Goal: Transaction & Acquisition: Book appointment/travel/reservation

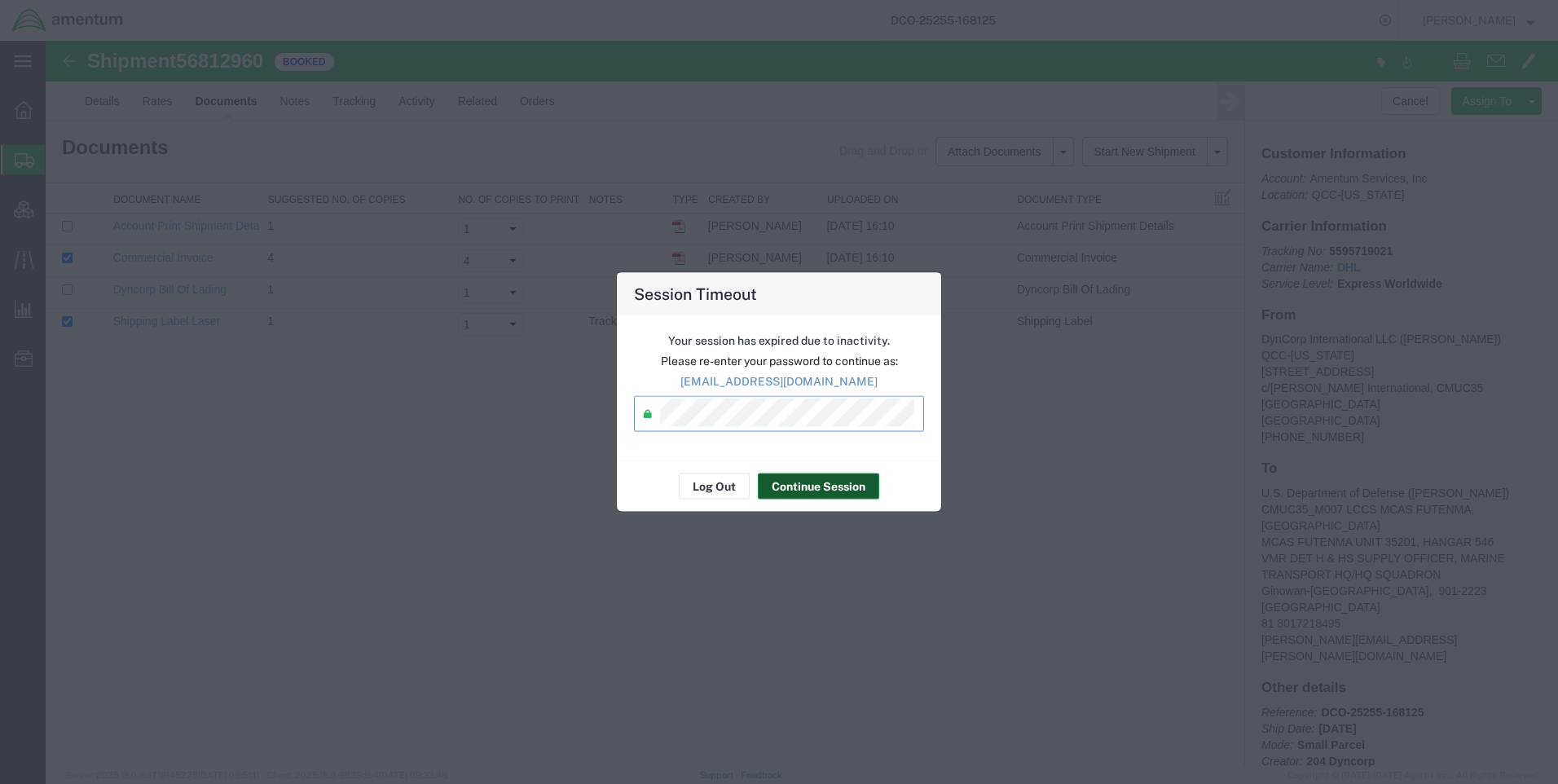
click at [819, 496] on button "Continue Session" at bounding box center [818, 486] width 122 height 26
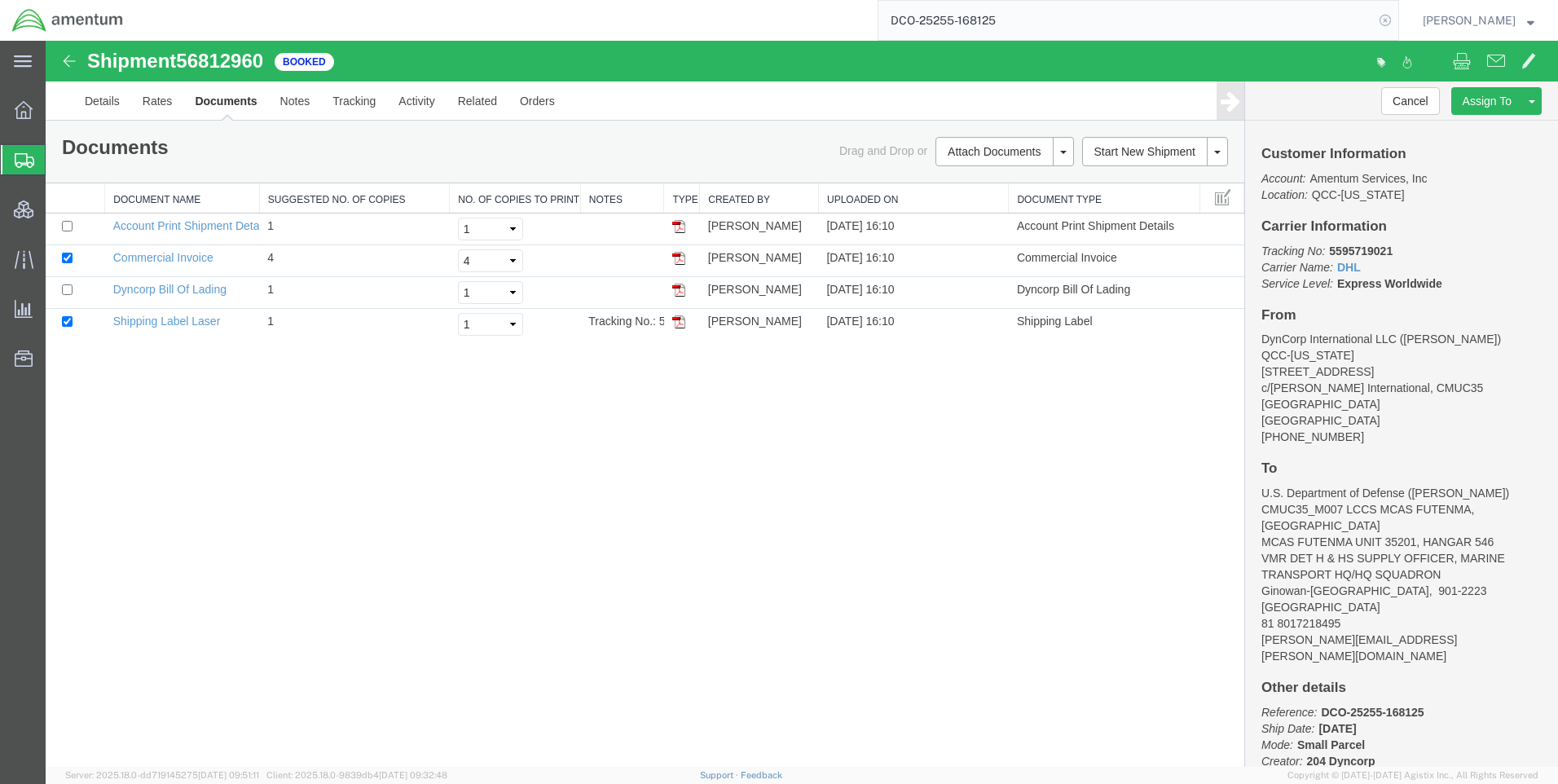
click at [1387, 19] on icon at bounding box center [1385, 19] width 22 height 22
click at [1393, 18] on icon at bounding box center [1385, 19] width 22 height 22
paste input "DCO-25256-168126"
click at [1393, 16] on icon at bounding box center [1385, 19] width 22 height 22
type input "DCO-25256-168126"
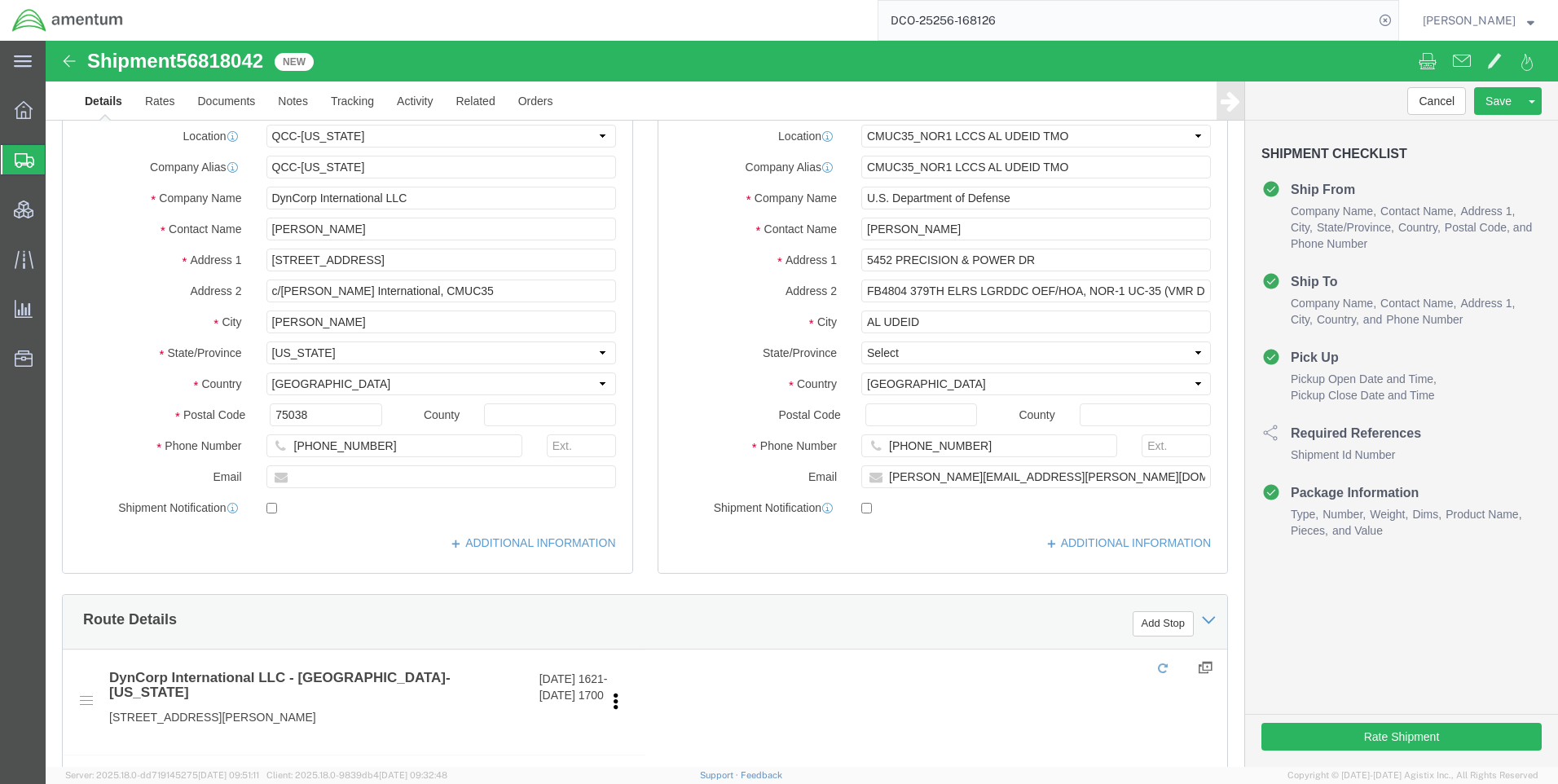
select select "42668"
select select "42657"
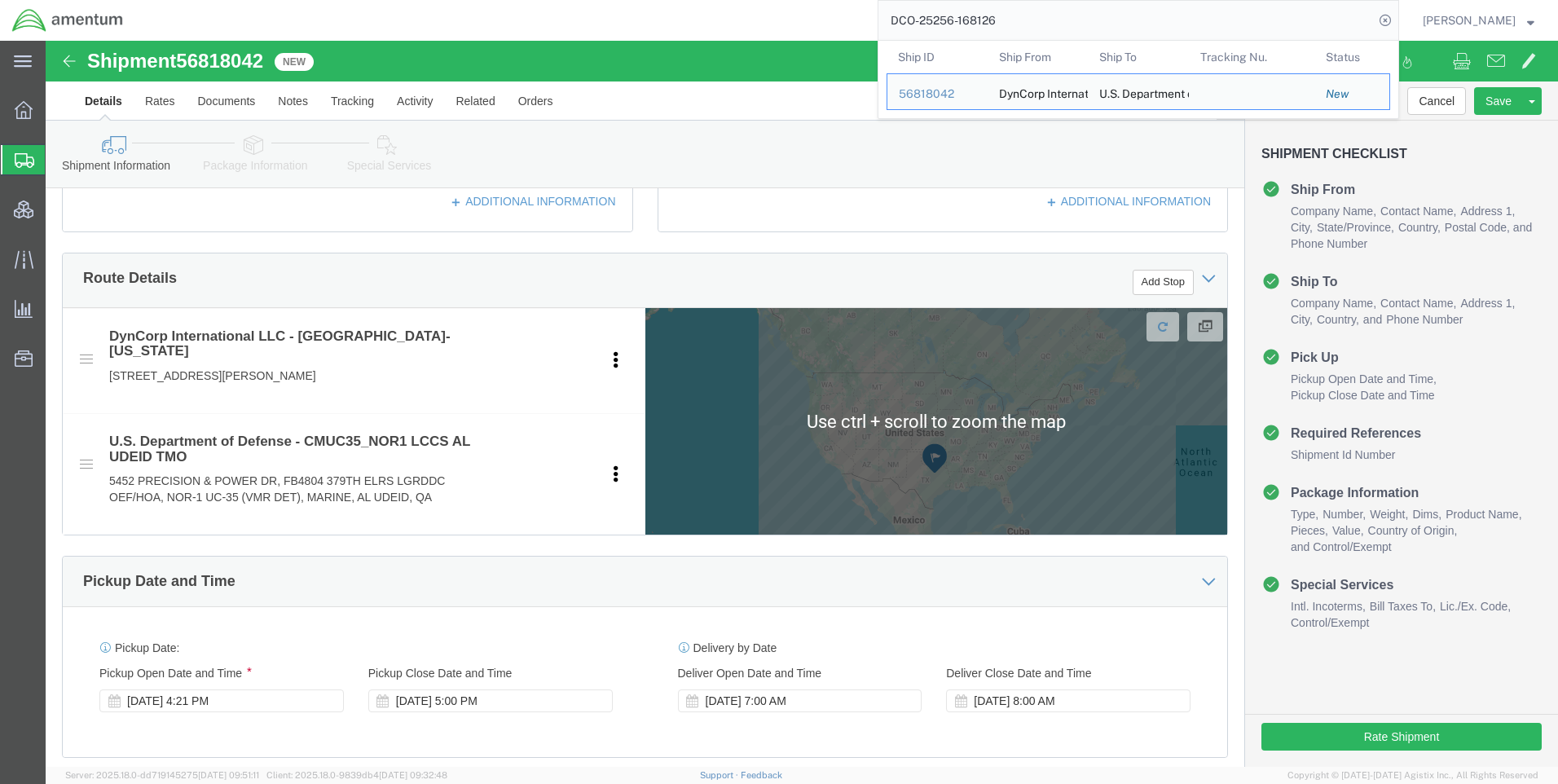
scroll to position [814, 0]
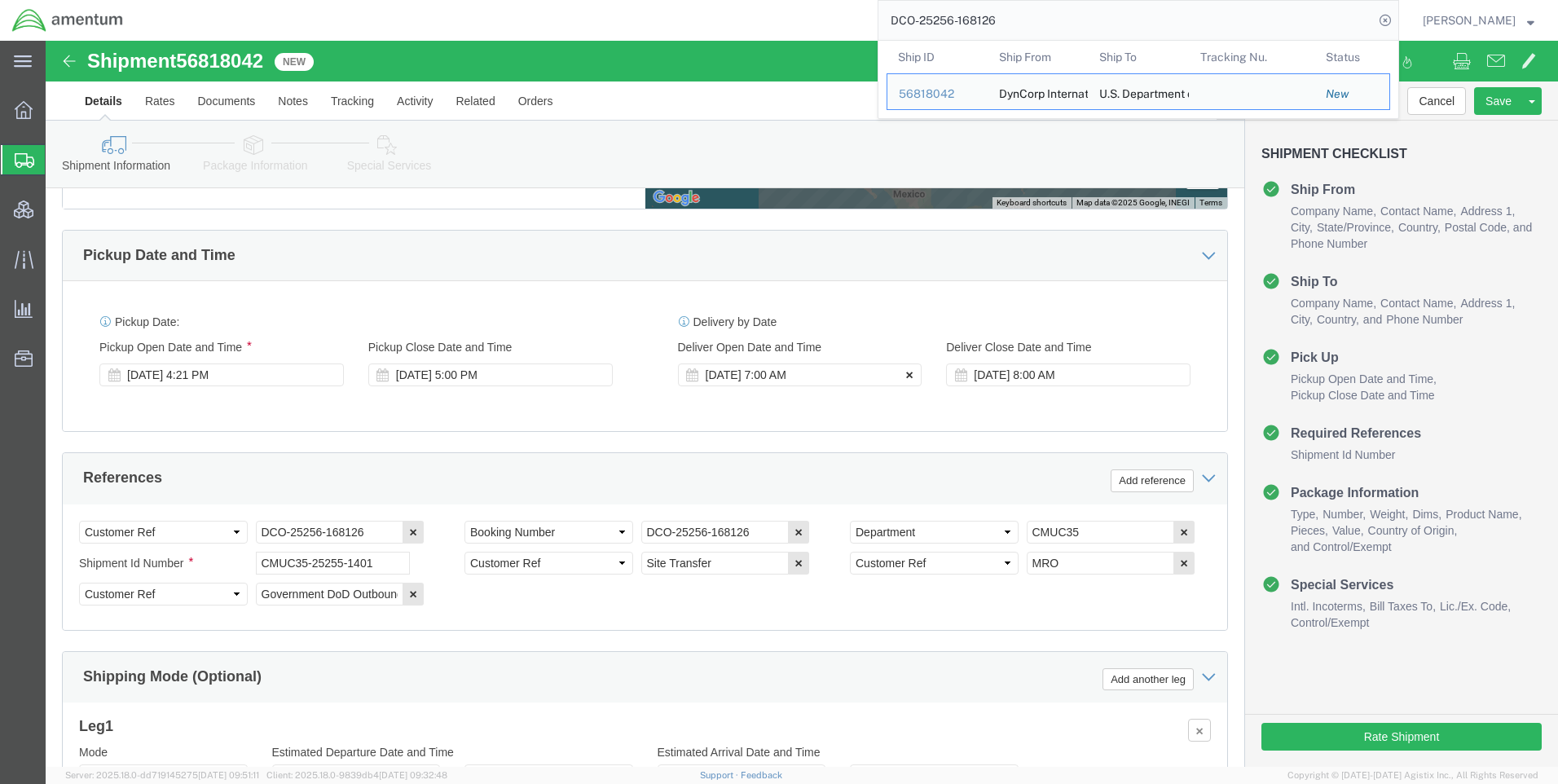
click button
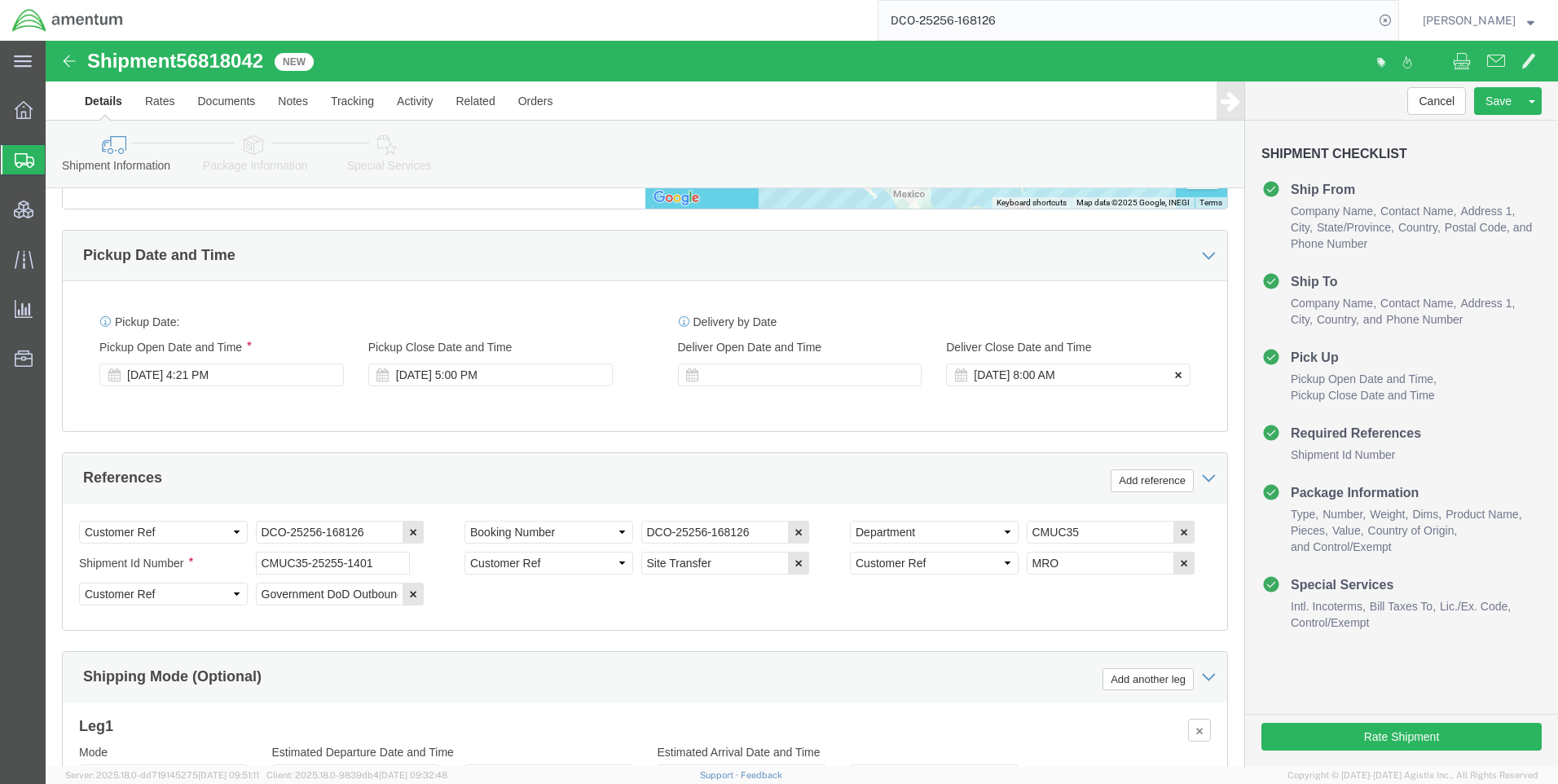
click icon
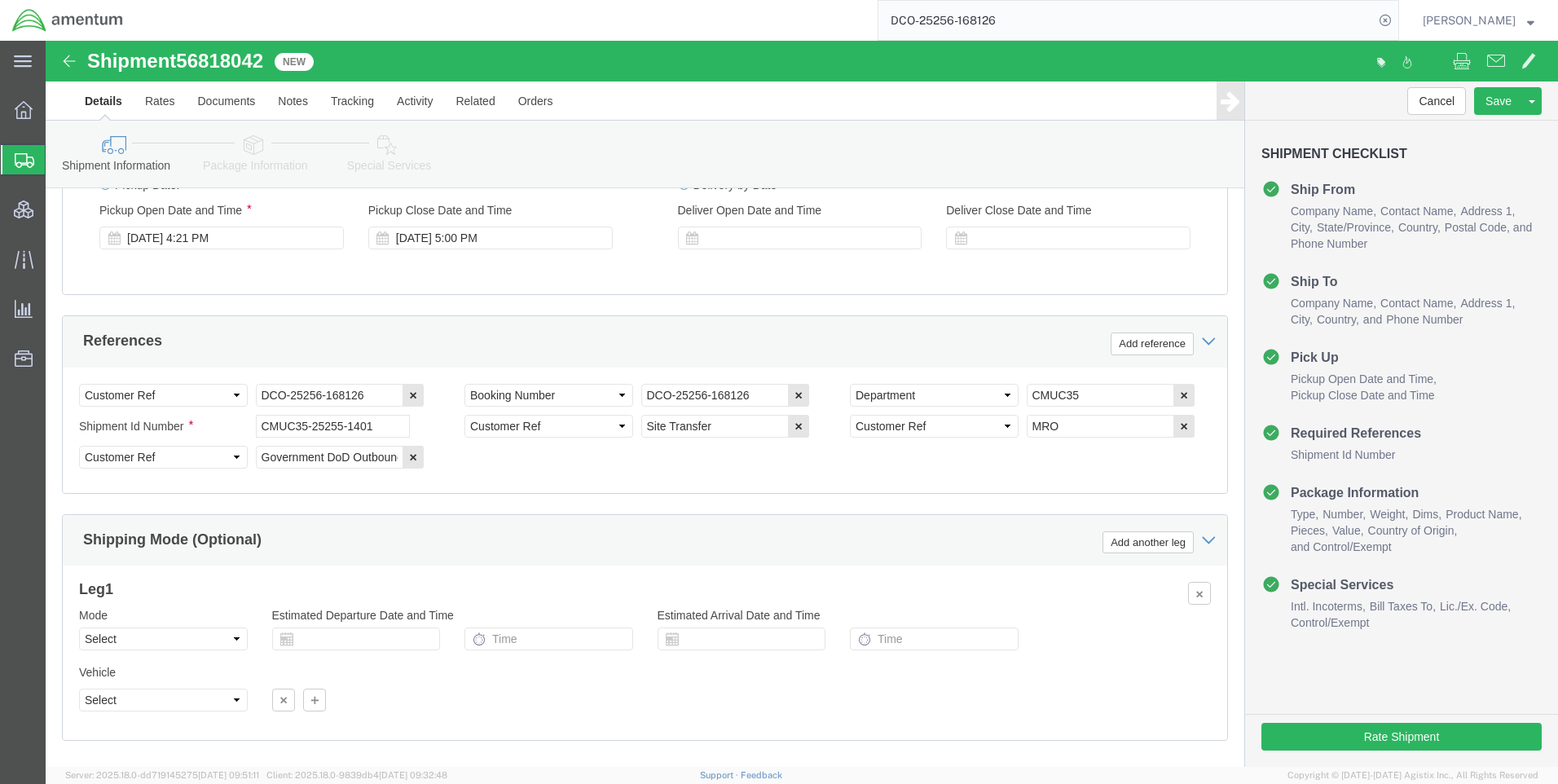
scroll to position [1041, 0]
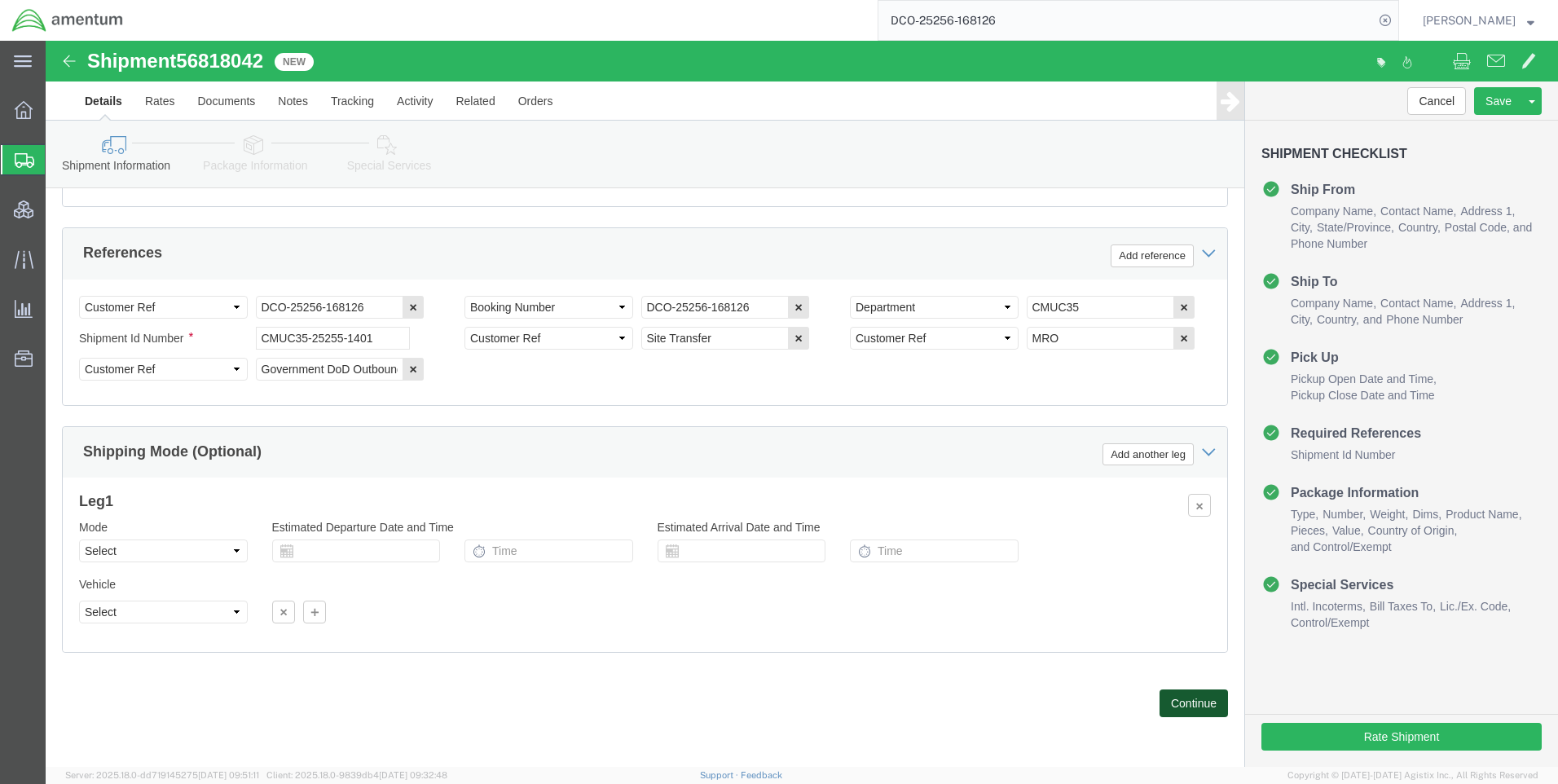
click button "Continue"
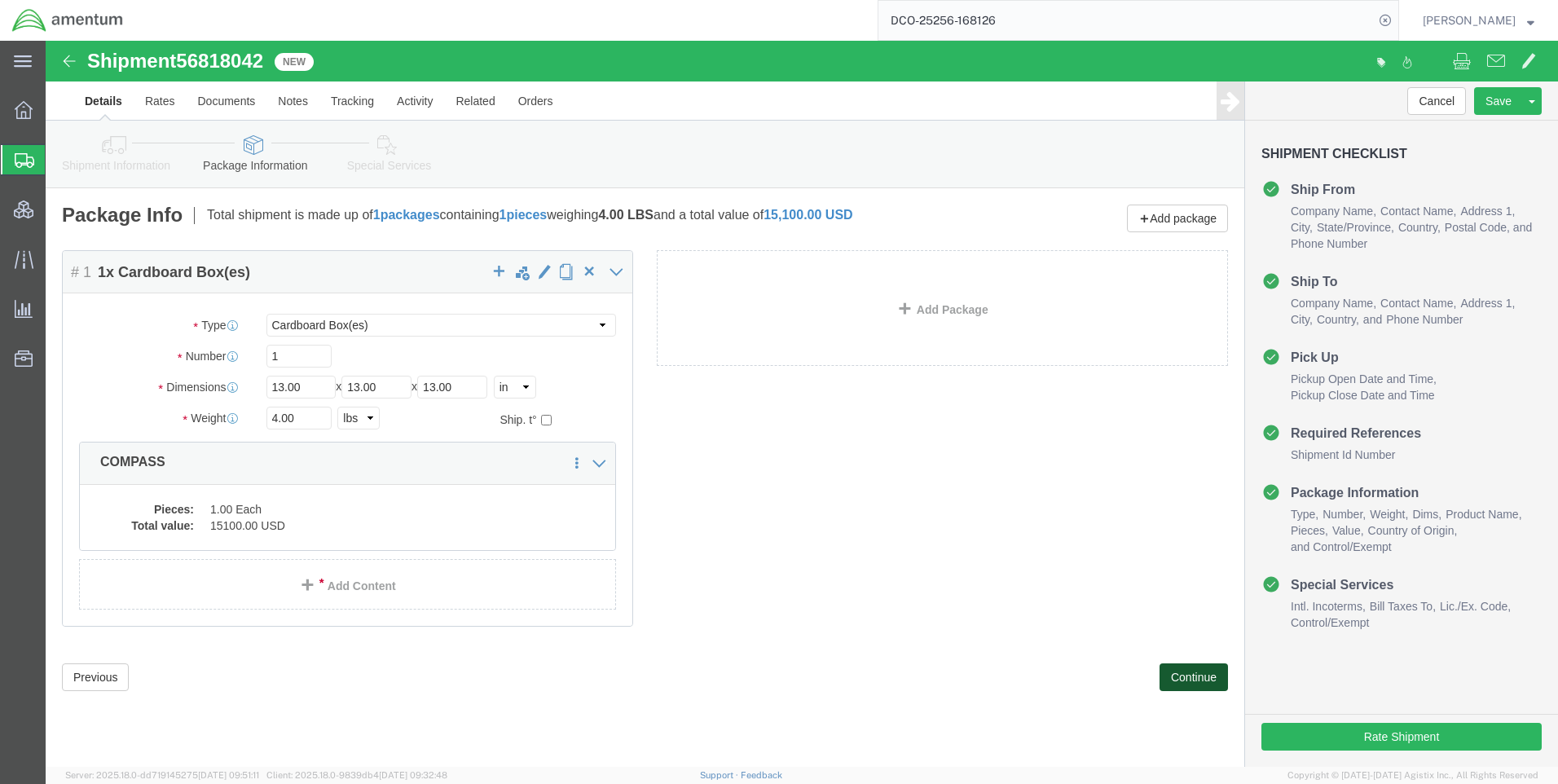
click button "Continue"
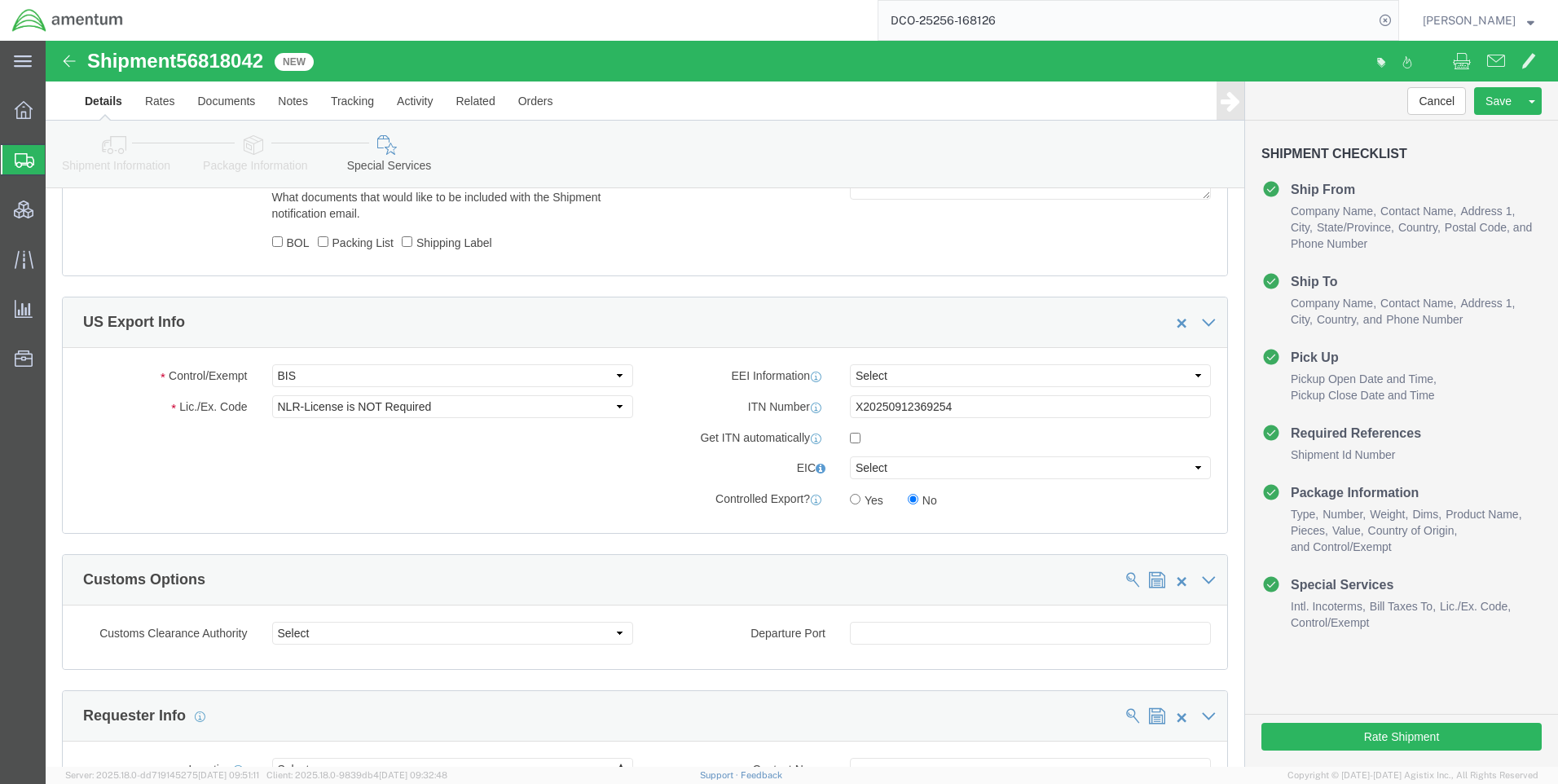
scroll to position [1222, 0]
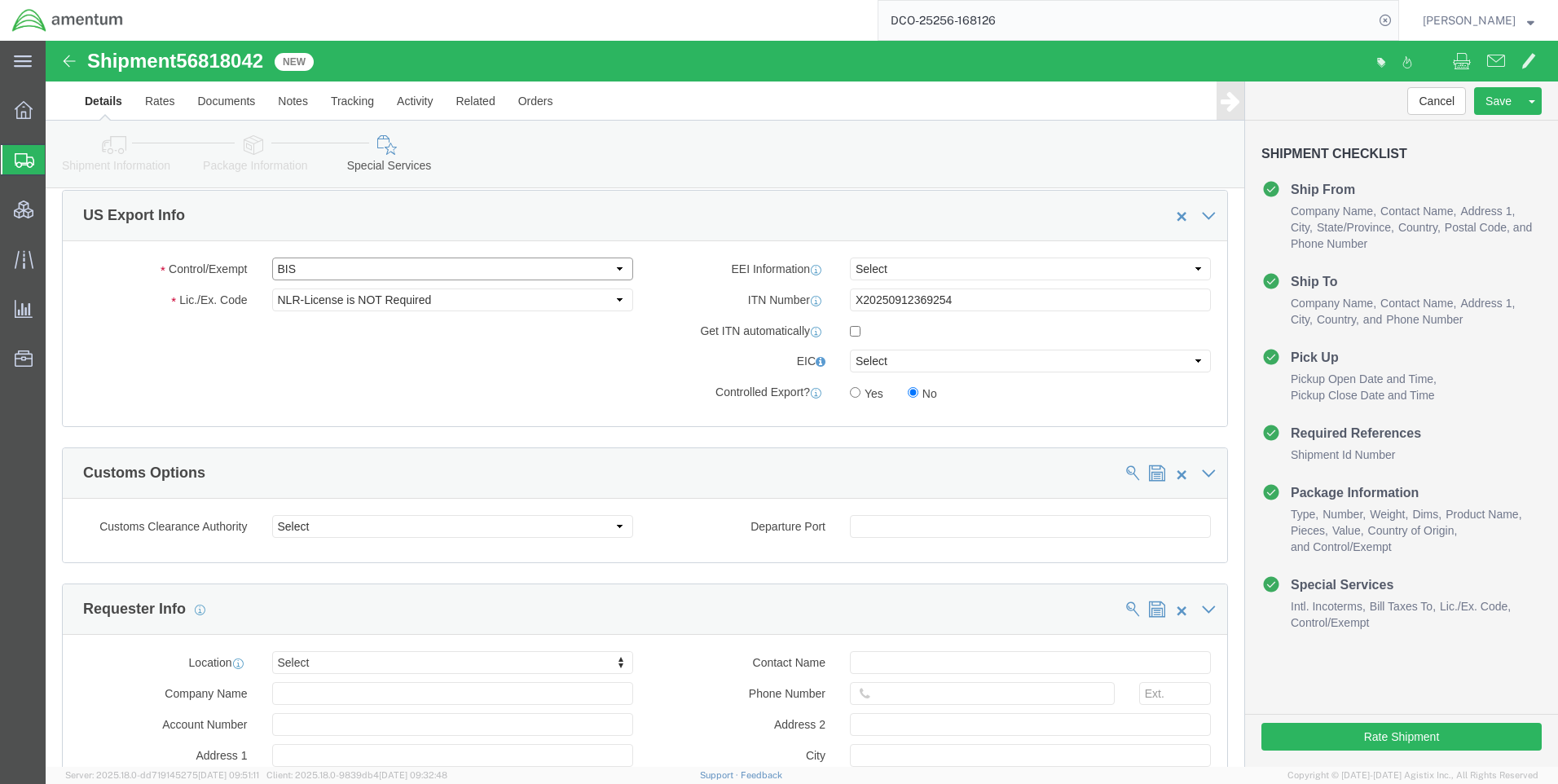
click select "Select ATF BIS DEA EPA FDA FTR ITAR OFAC Other (OPA)"
click select "Select AES-Direct EEI Carrier File EEI EEI Exempt"
select select "AESD"
click select "Select AES-Direct EEI Carrier File EEI EEI Exempt"
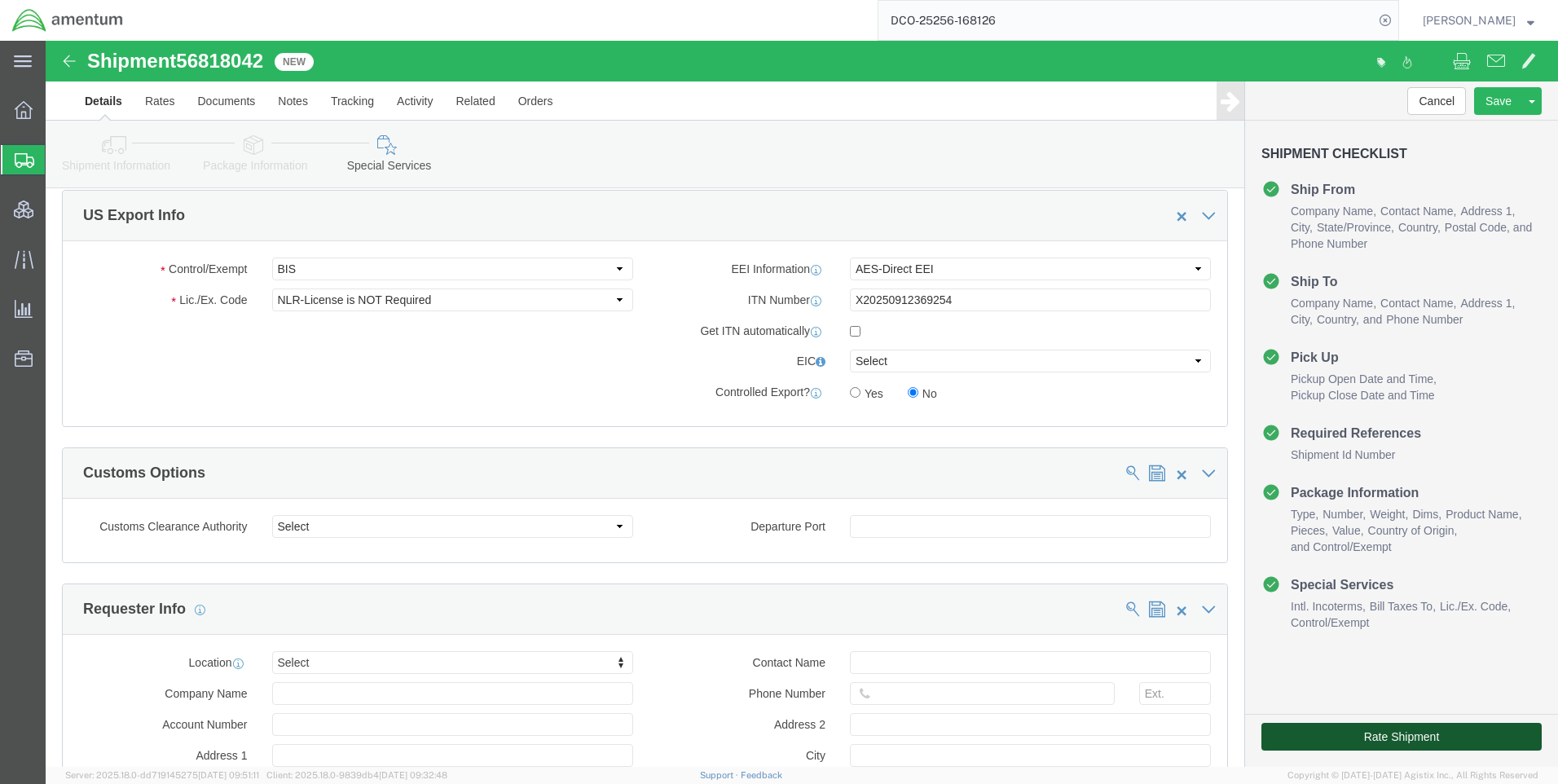
click button "Rate Shipment"
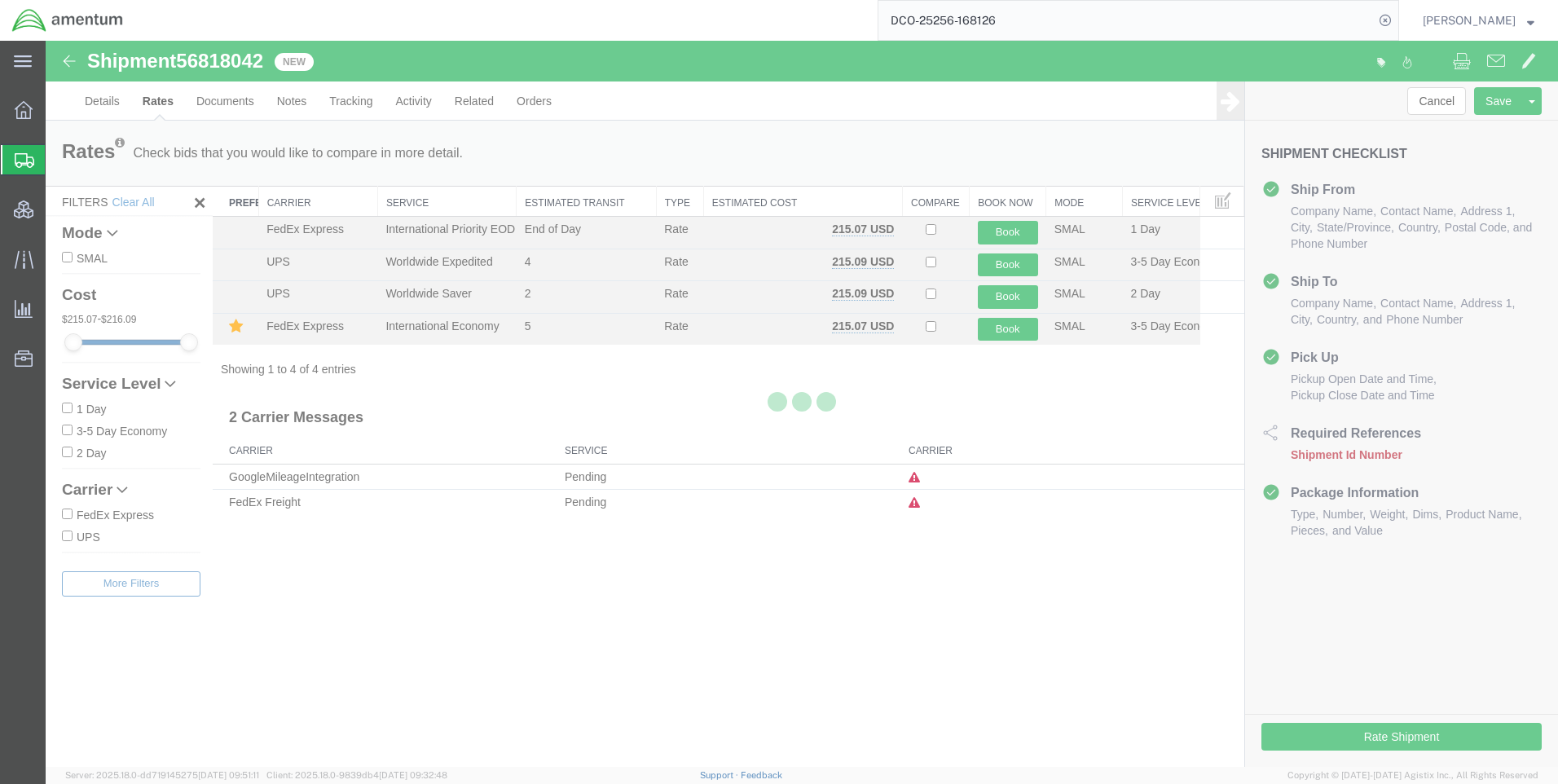
scroll to position [0, 0]
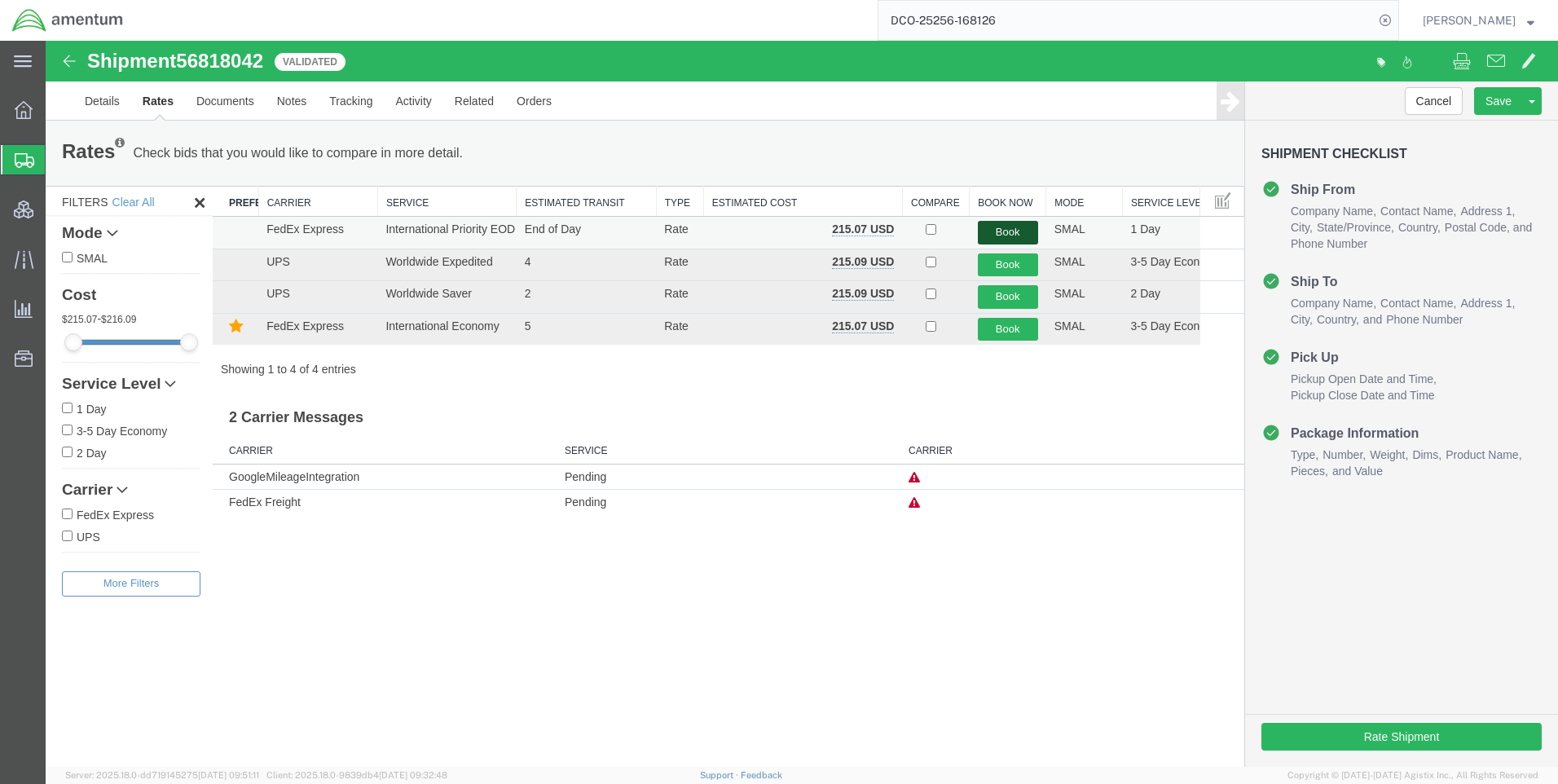
click at [990, 231] on button "Book" at bounding box center [1008, 233] width 60 height 23
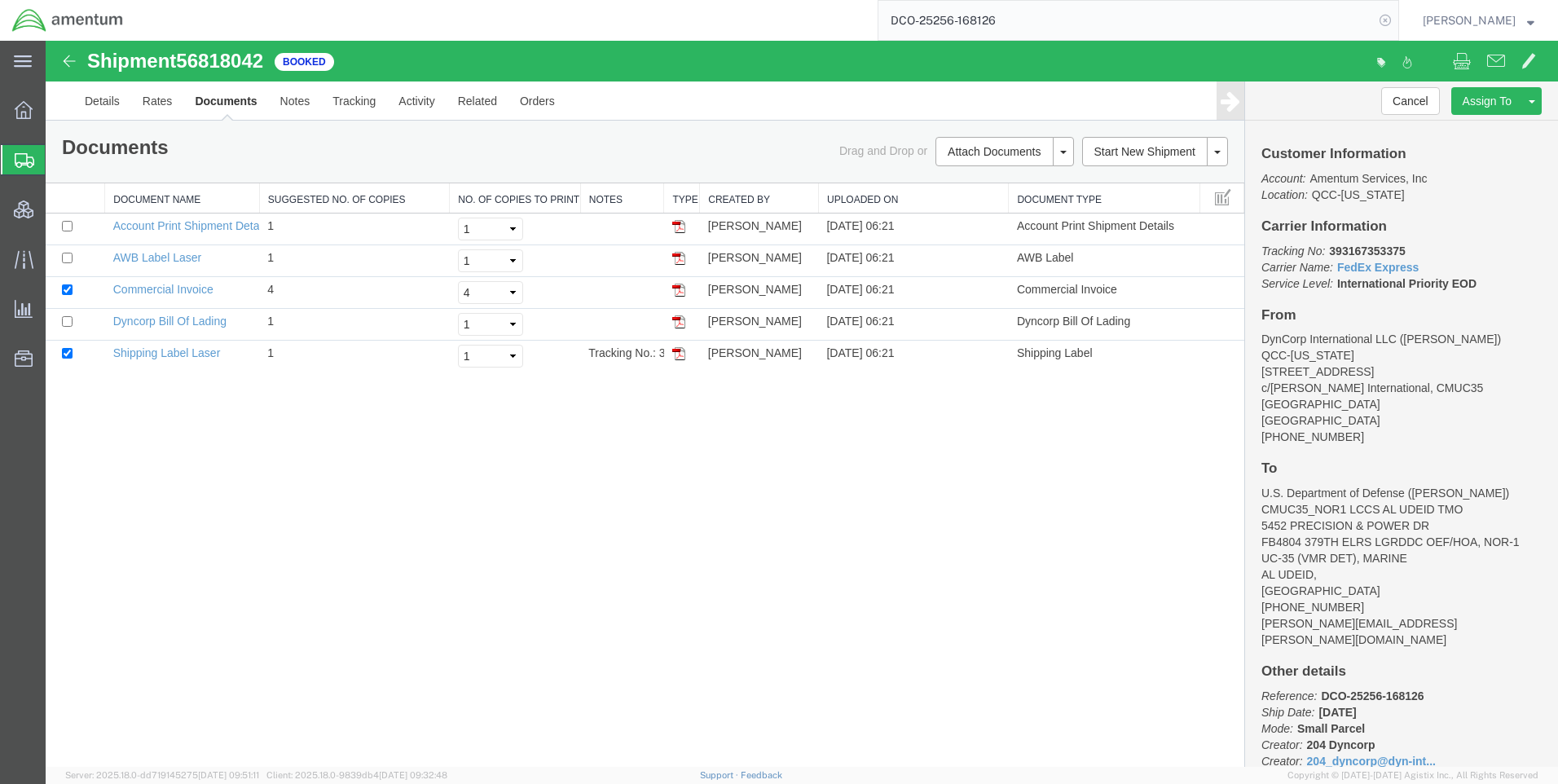
click at [1397, 20] on icon at bounding box center [1385, 19] width 22 height 22
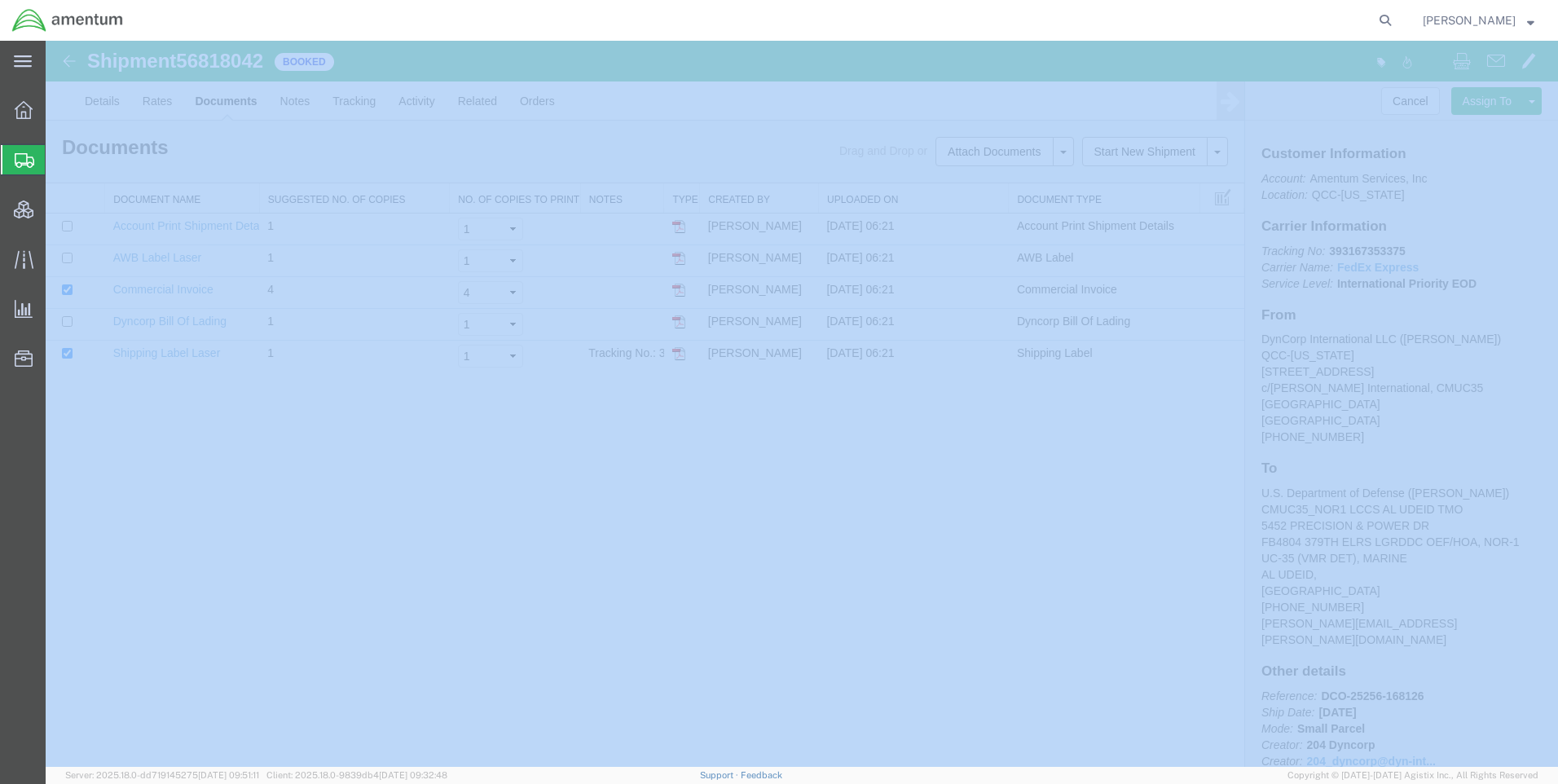
click at [1397, 20] on icon at bounding box center [1385, 19] width 22 height 22
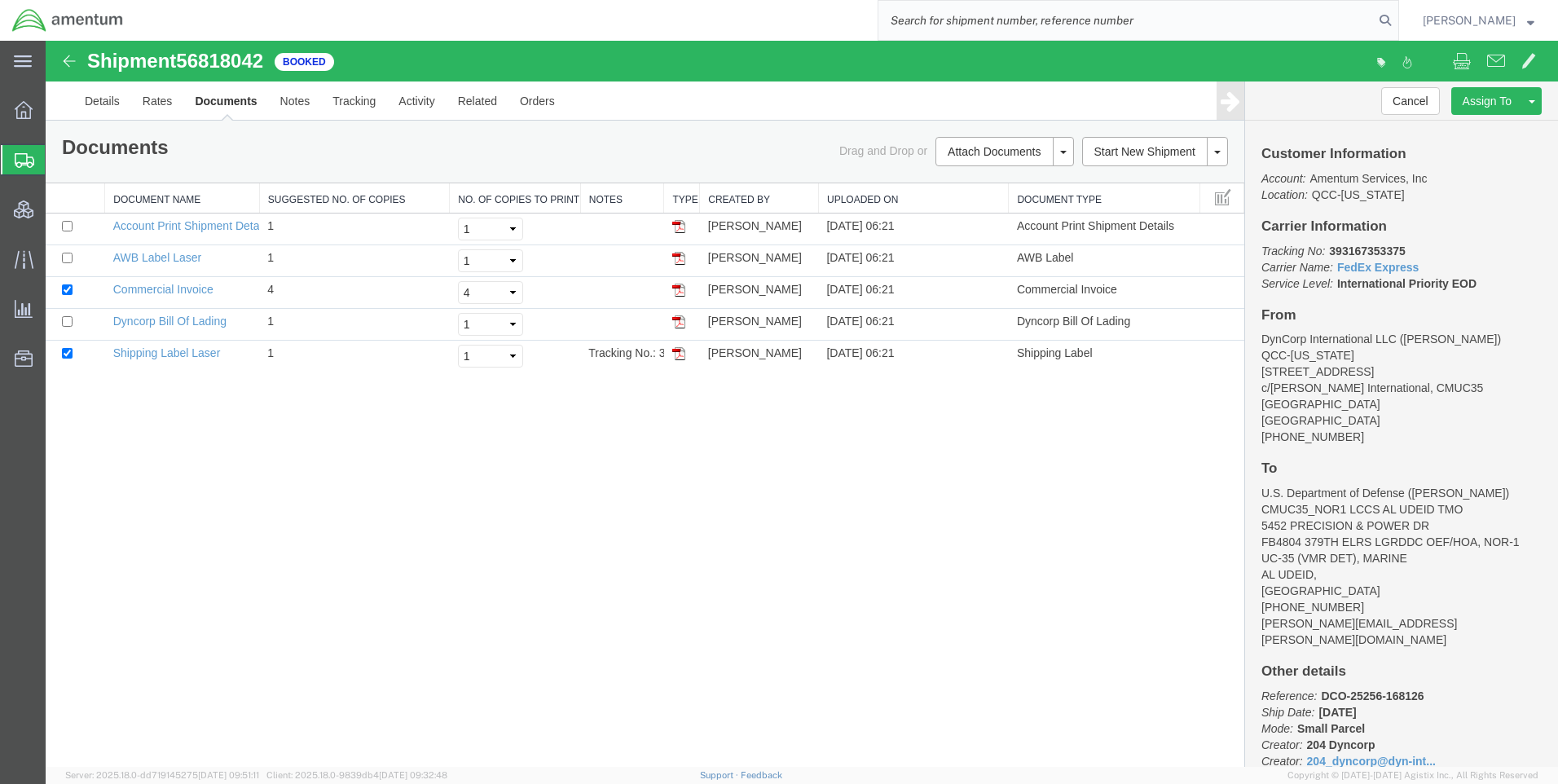
paste input "DCO-25255-168077"
click at [1397, 23] on icon at bounding box center [1385, 19] width 22 height 22
type input "DCO-25255-168077"
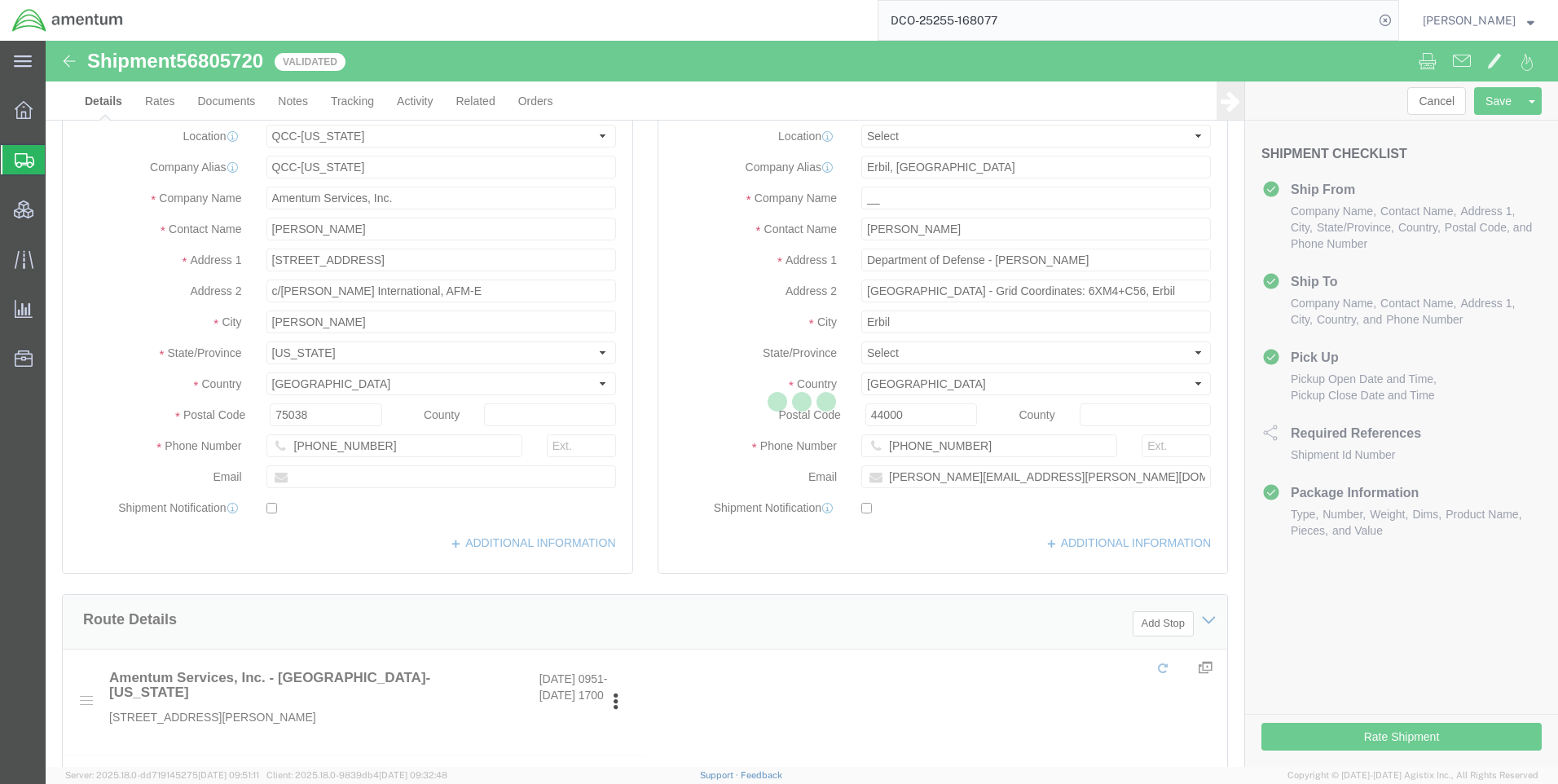
select select "42668"
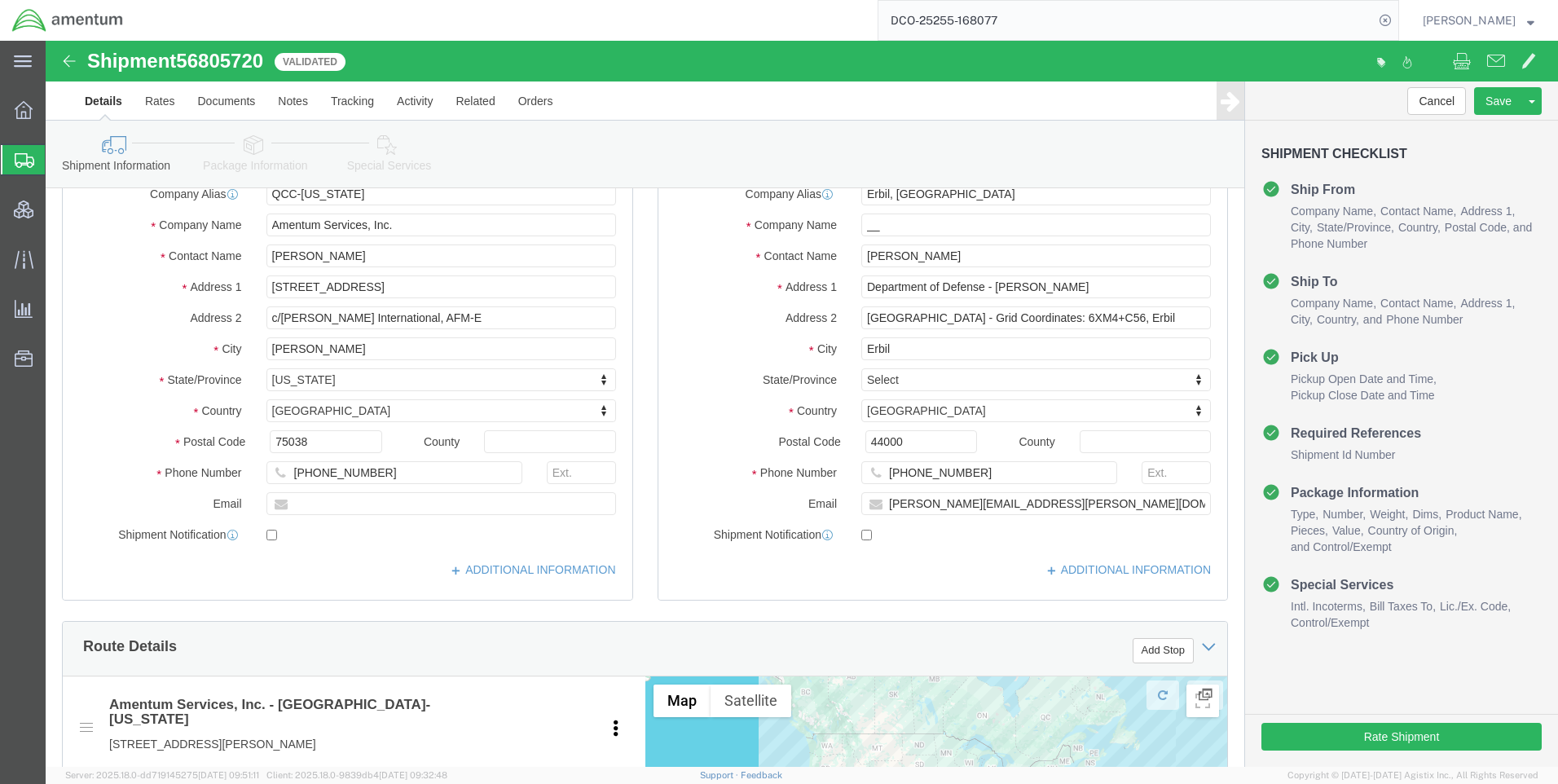
scroll to position [82, 0]
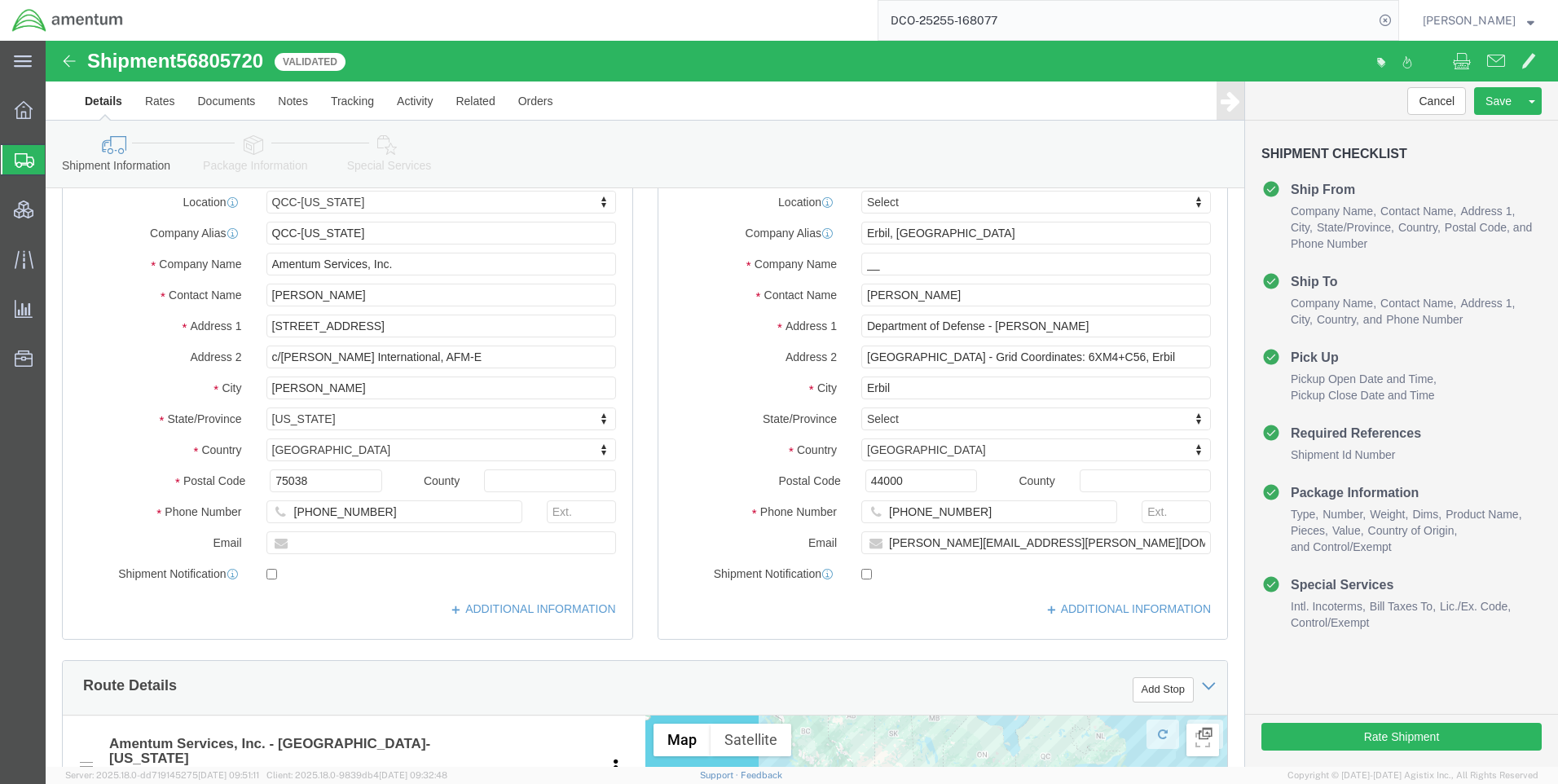
click link "Special Services"
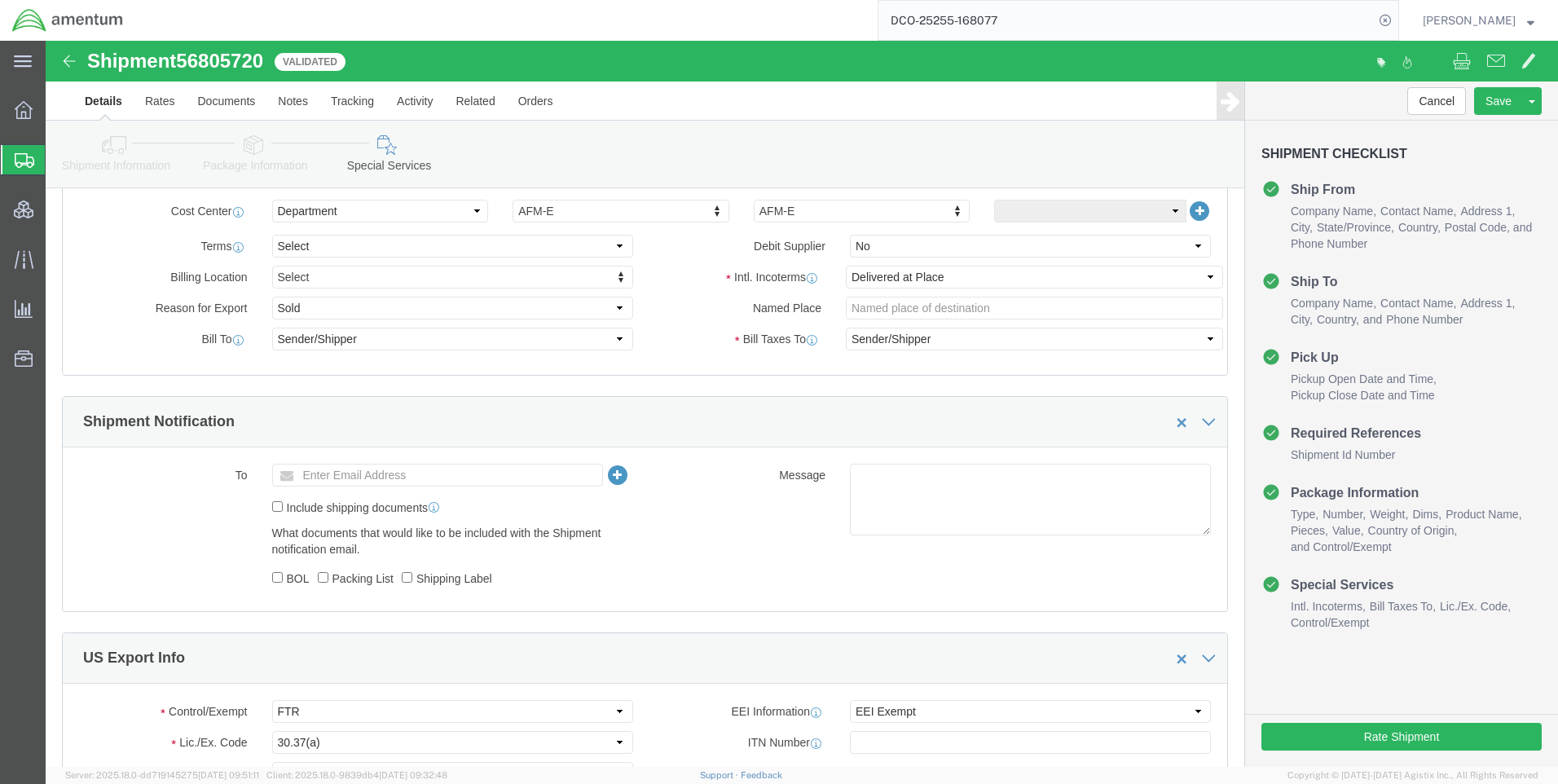
scroll to position [652, 0]
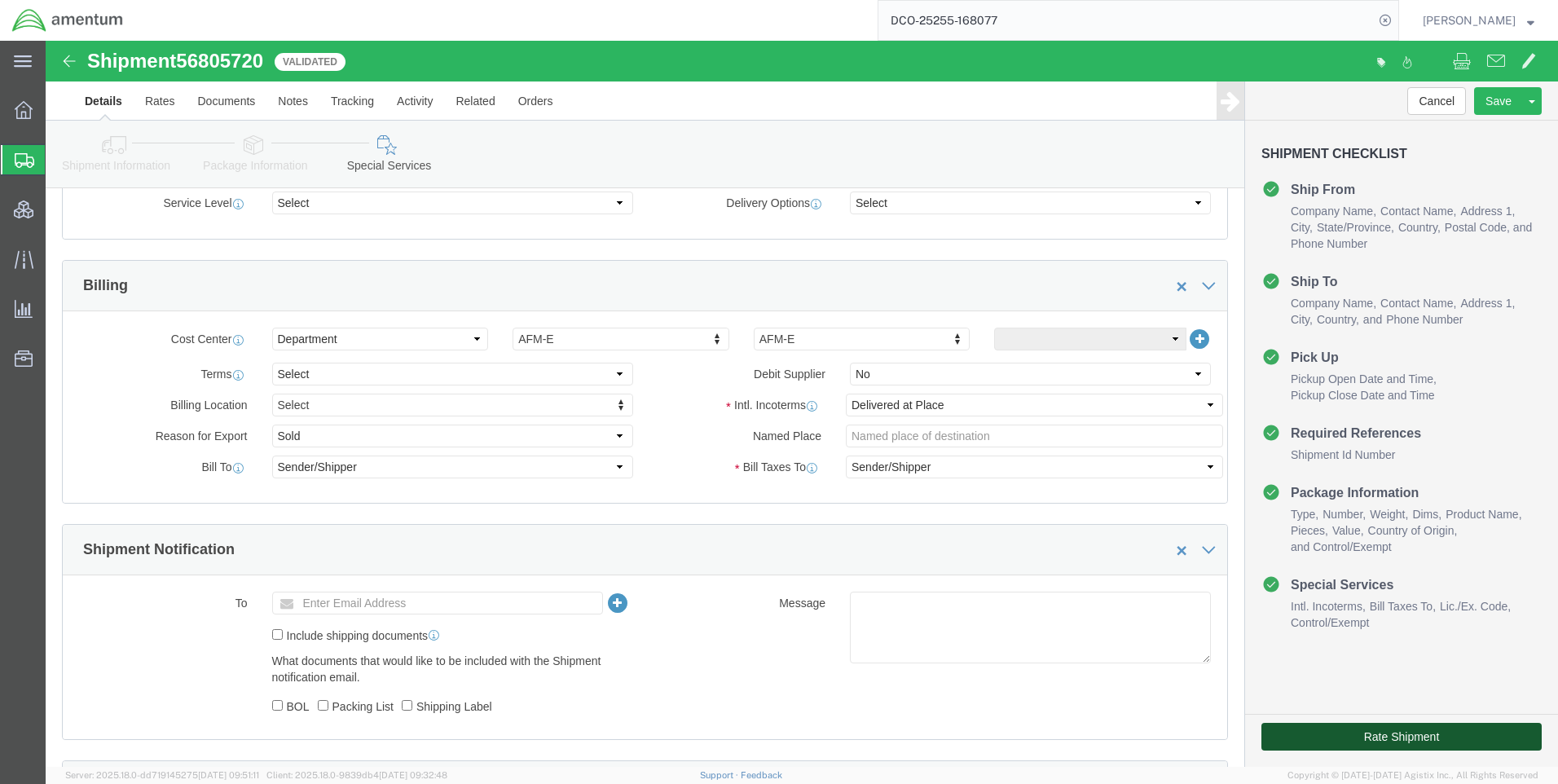
click button "Rate Shipment"
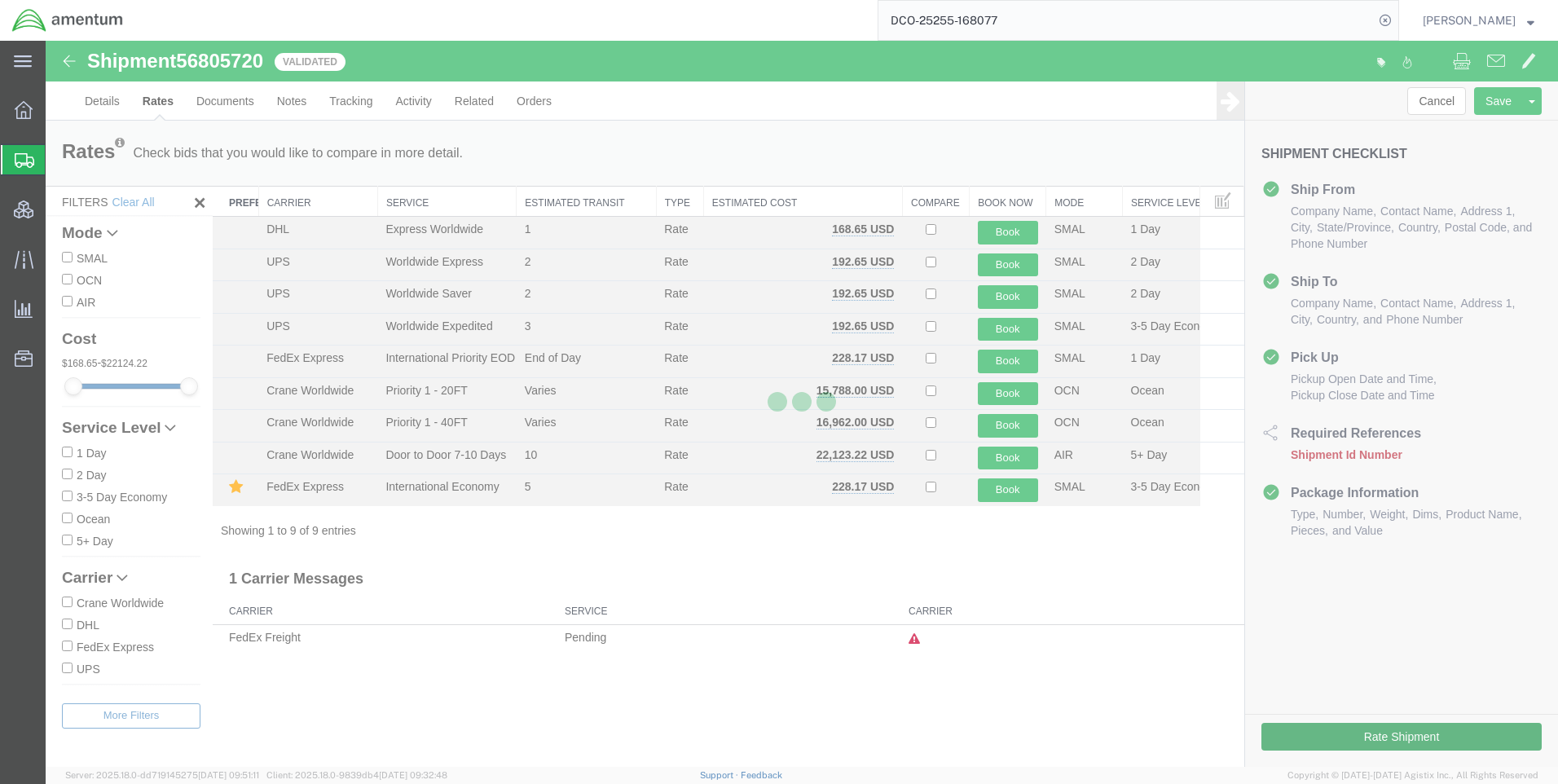
scroll to position [0, 0]
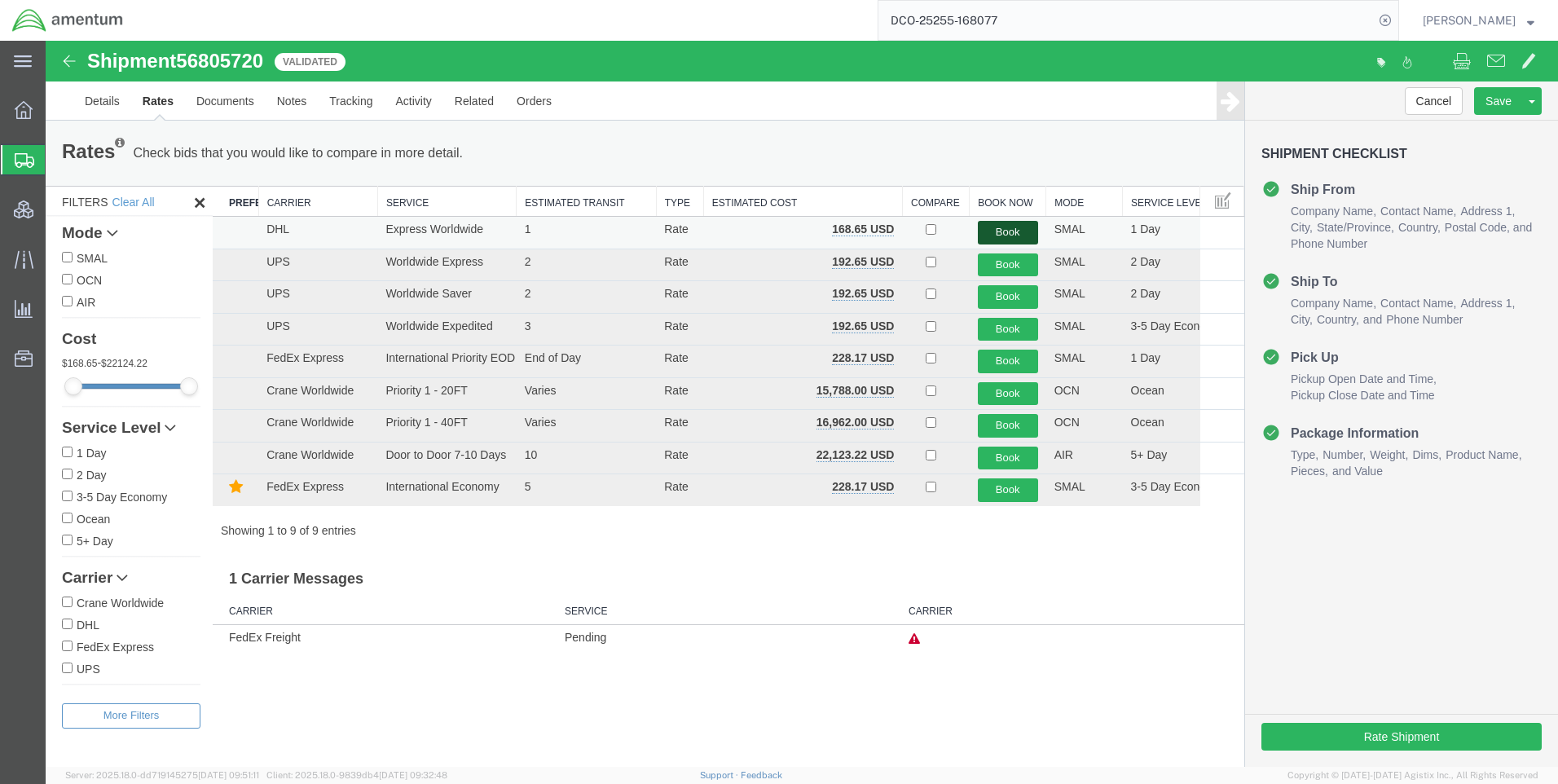
click at [1001, 230] on button "Book" at bounding box center [1008, 233] width 60 height 23
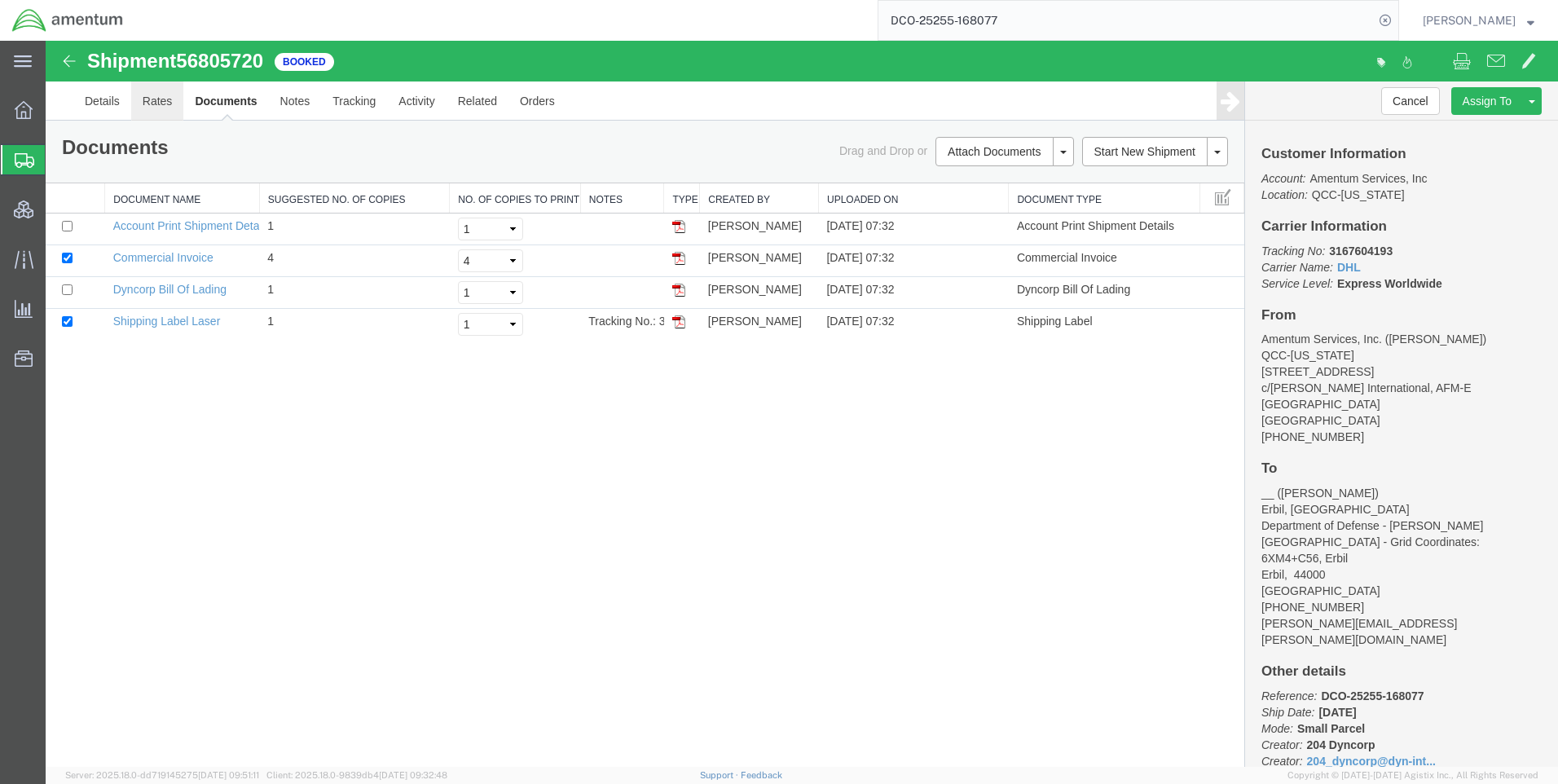
click at [164, 104] on link "Rates" at bounding box center [158, 101] width 53 height 39
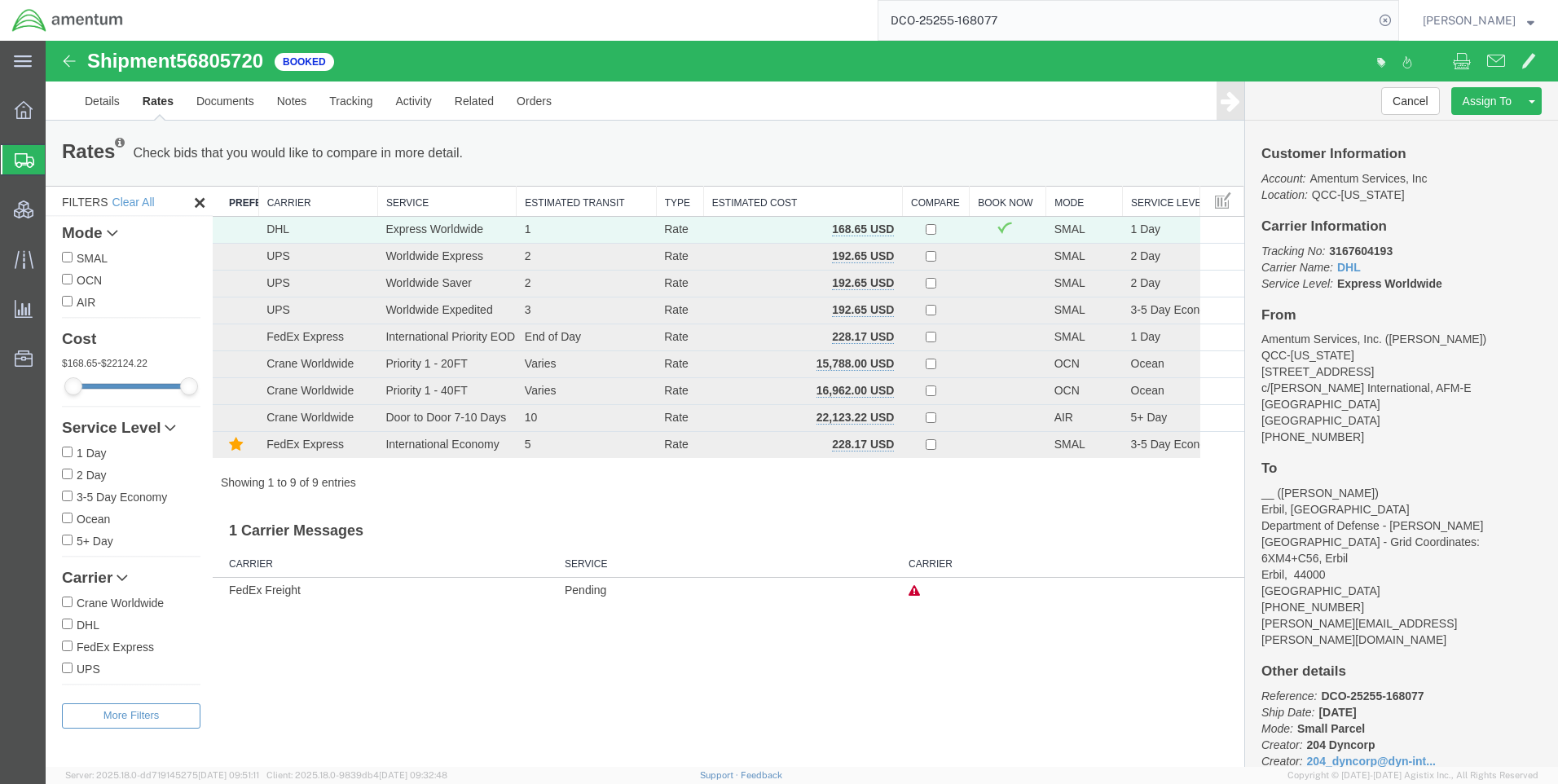
click at [243, 57] on span "56805720" at bounding box center [219, 60] width 87 height 22
copy span "56805720"
click at [1376, 253] on b "3167604193" at bounding box center [1360, 250] width 63 height 13
click at [1376, 250] on b "3167604193" at bounding box center [1360, 250] width 63 height 13
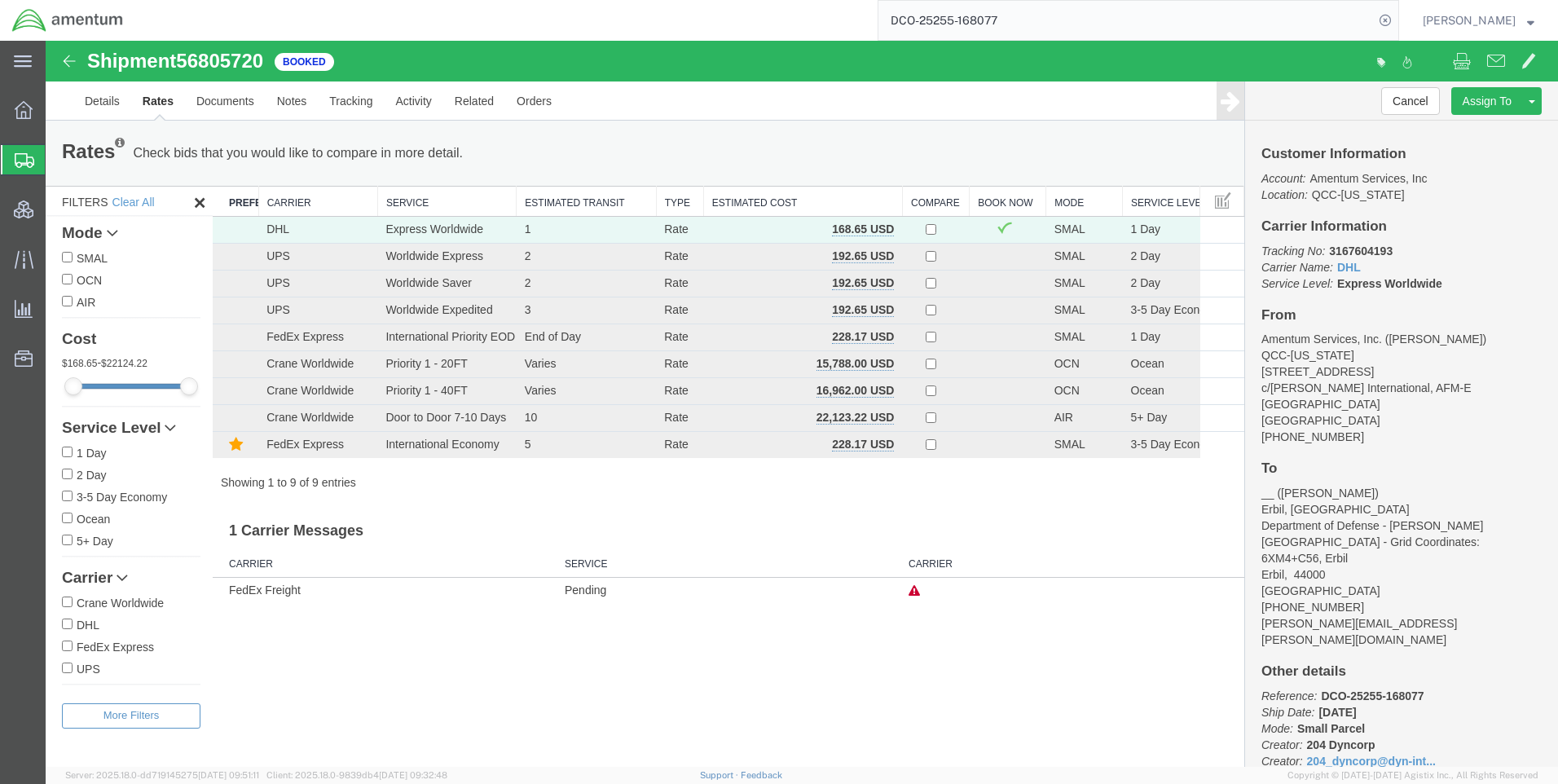
click at [1376, 250] on b "3167604193" at bounding box center [1360, 250] width 63 height 13
copy b "3167604193"
click at [1397, 21] on icon at bounding box center [1385, 19] width 22 height 22
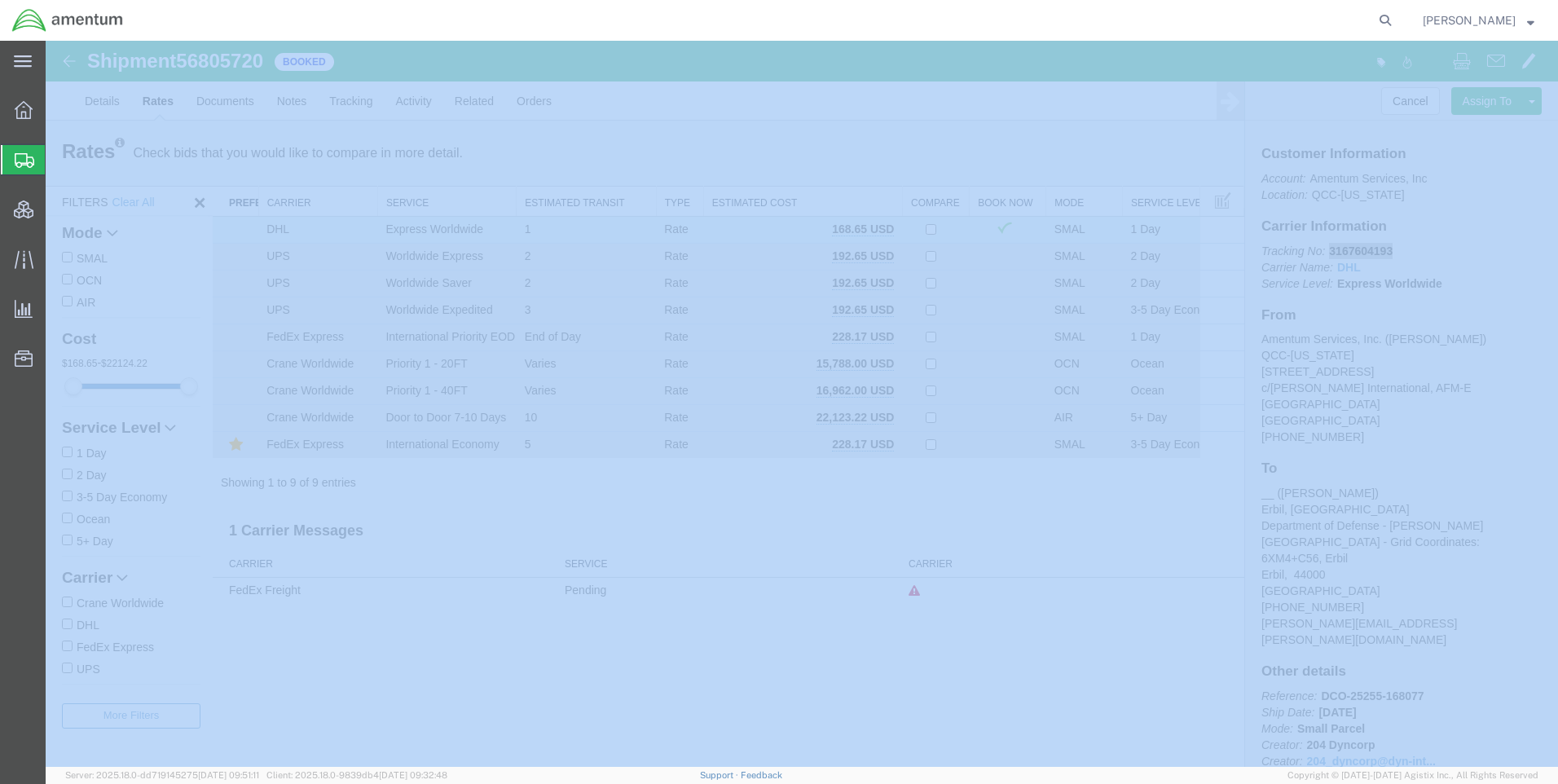
click at [1397, 21] on icon at bounding box center [1385, 19] width 22 height 22
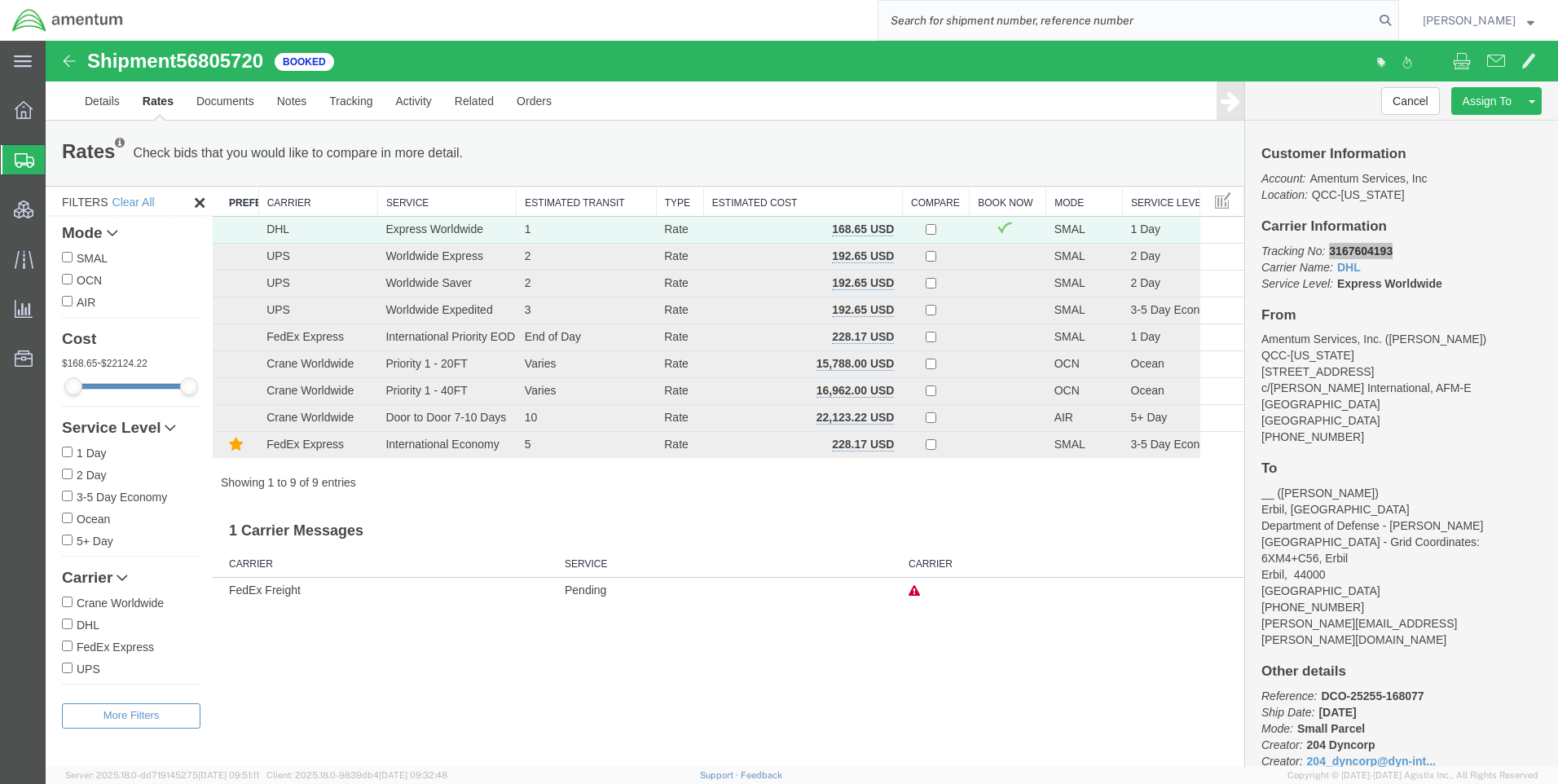
paste input "DCO-25255-168088"
type input "DCO-25255-168088"
click at [1397, 22] on icon at bounding box center [1385, 19] width 22 height 22
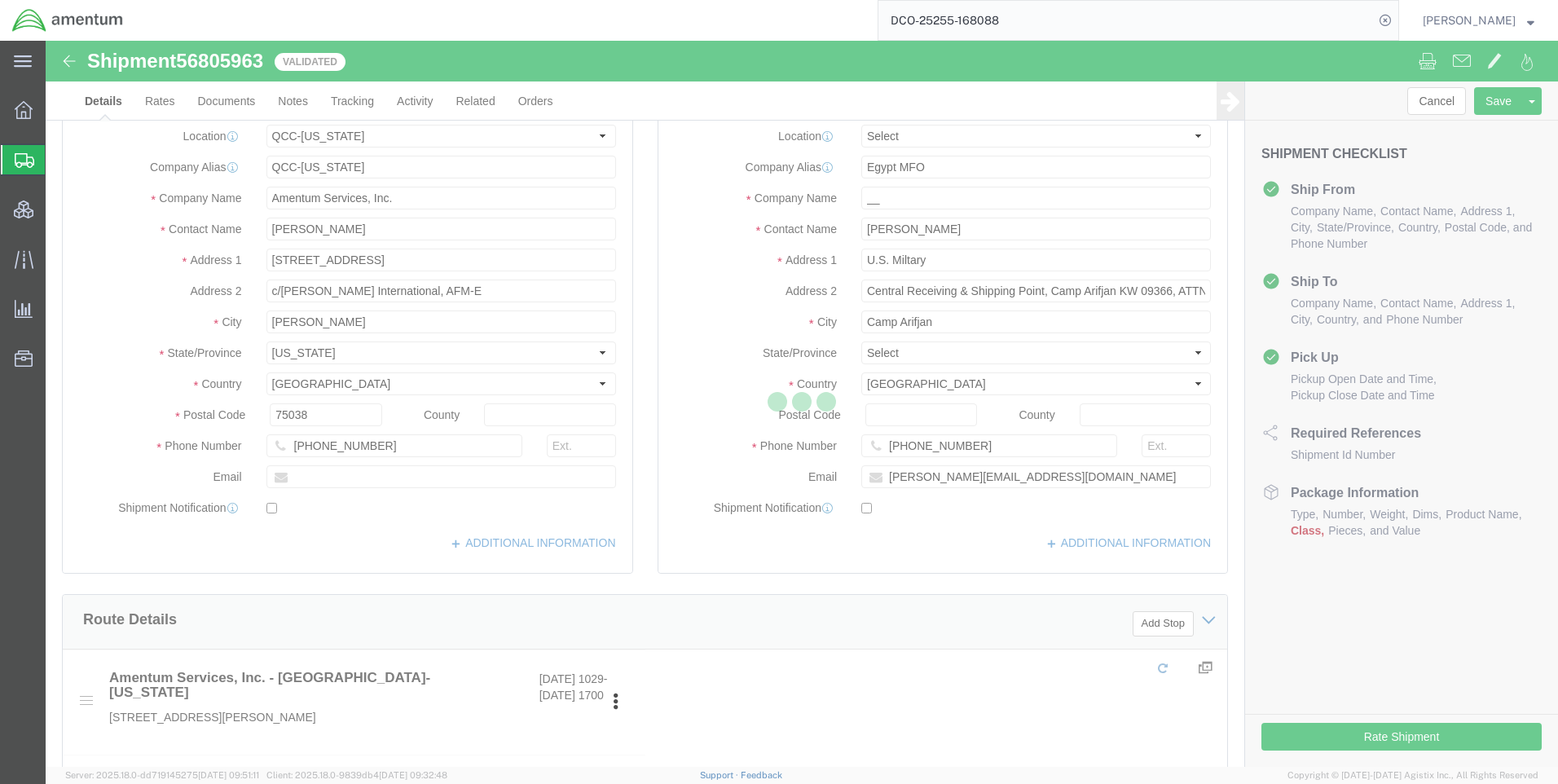
select select "42668"
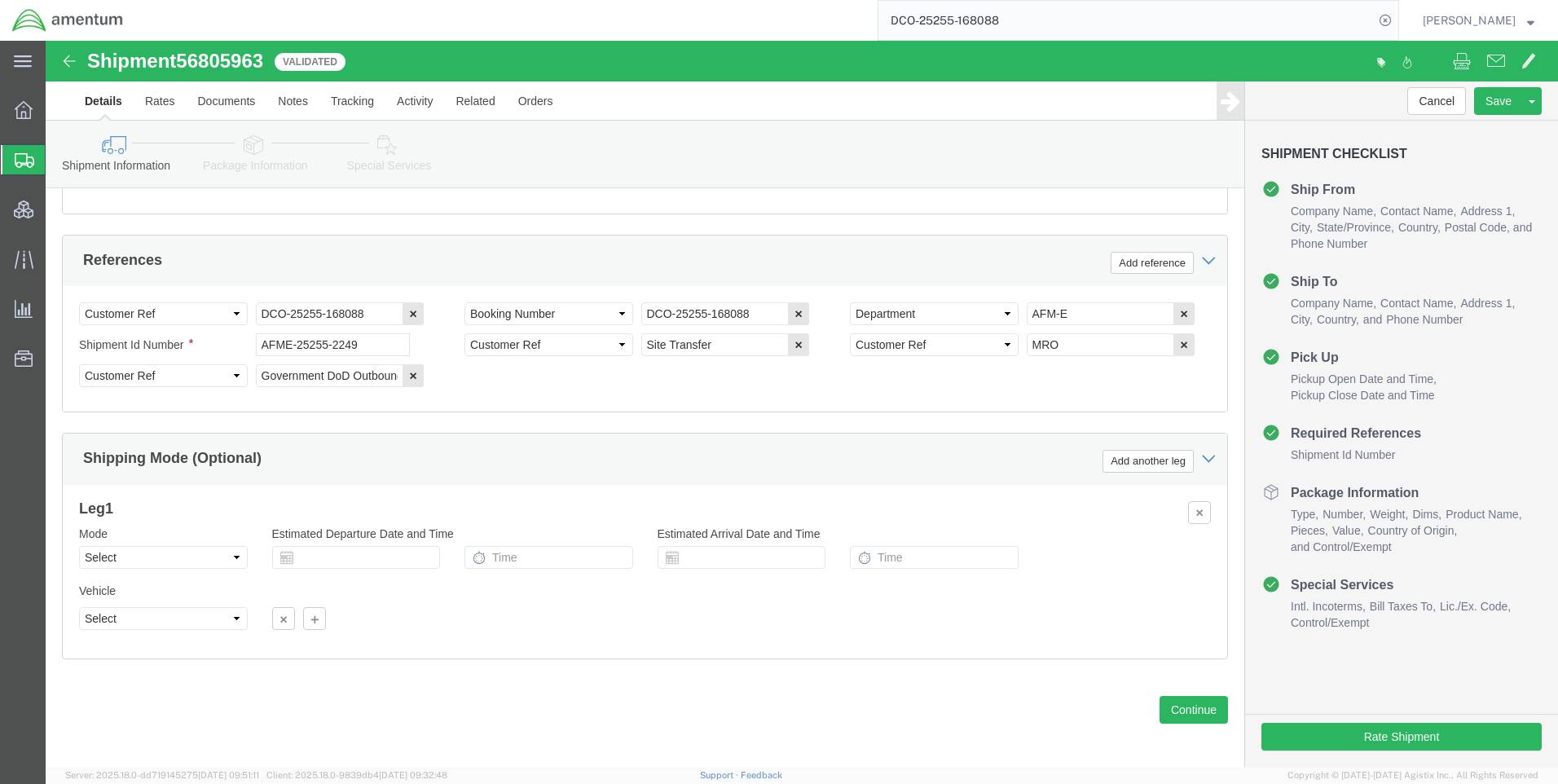
scroll to position [1027, 0]
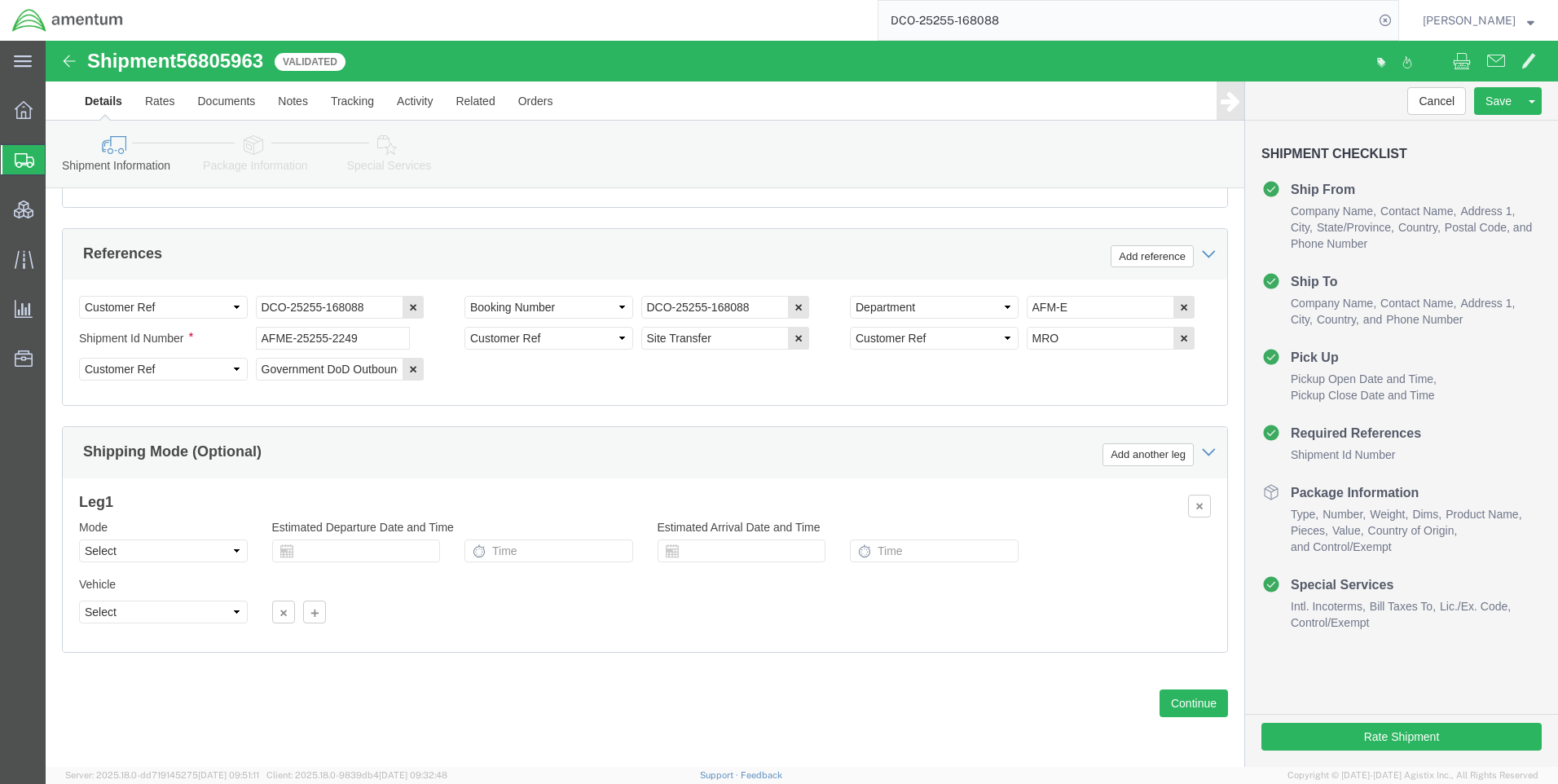
click link "Special Services"
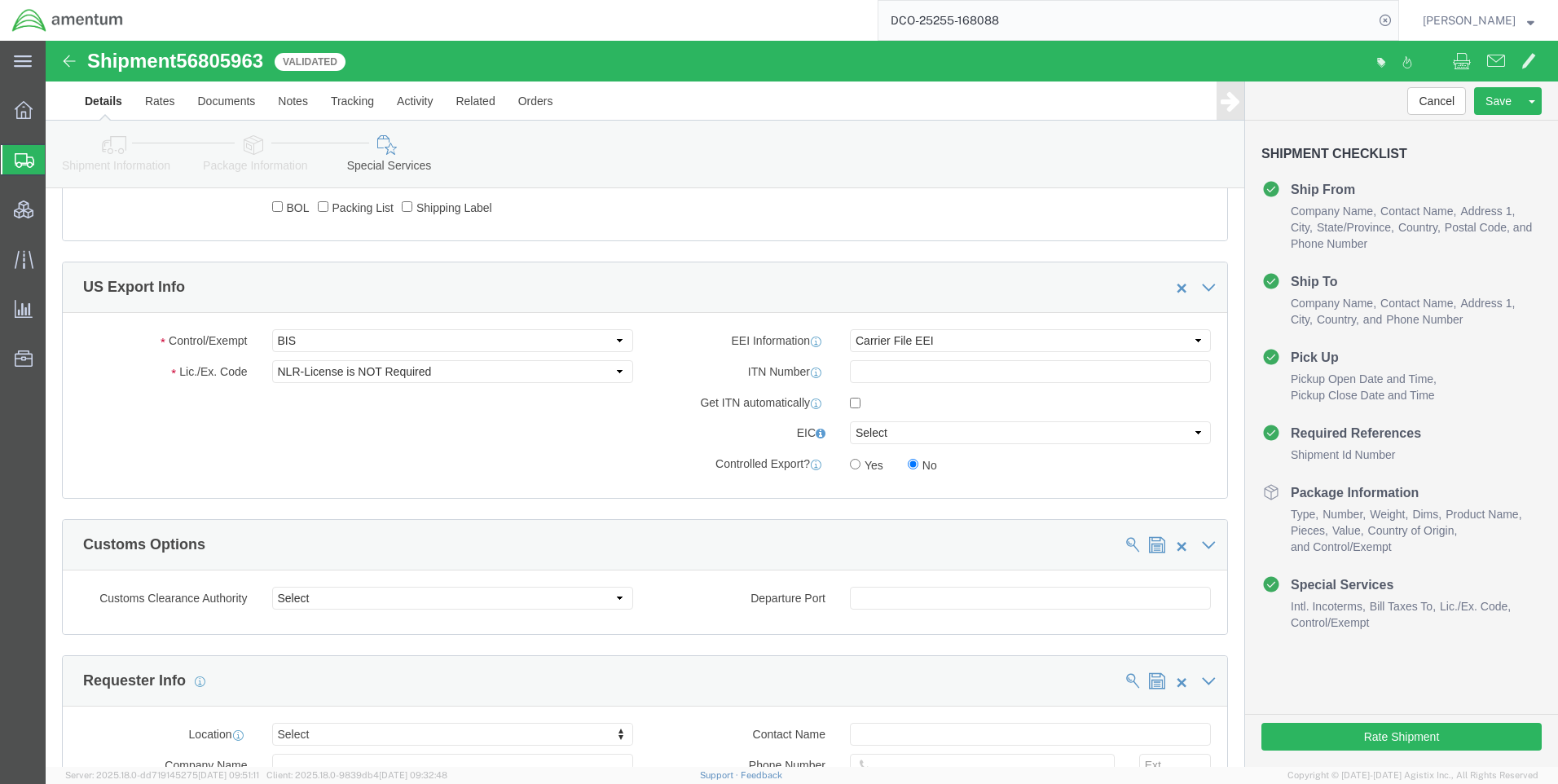
scroll to position [1147, 0]
paste input "X20250912315609"
type input "X20250912315609"
click select "Select AES-Direct EEI Carrier File EEI EEI Exempt"
select select "AESD"
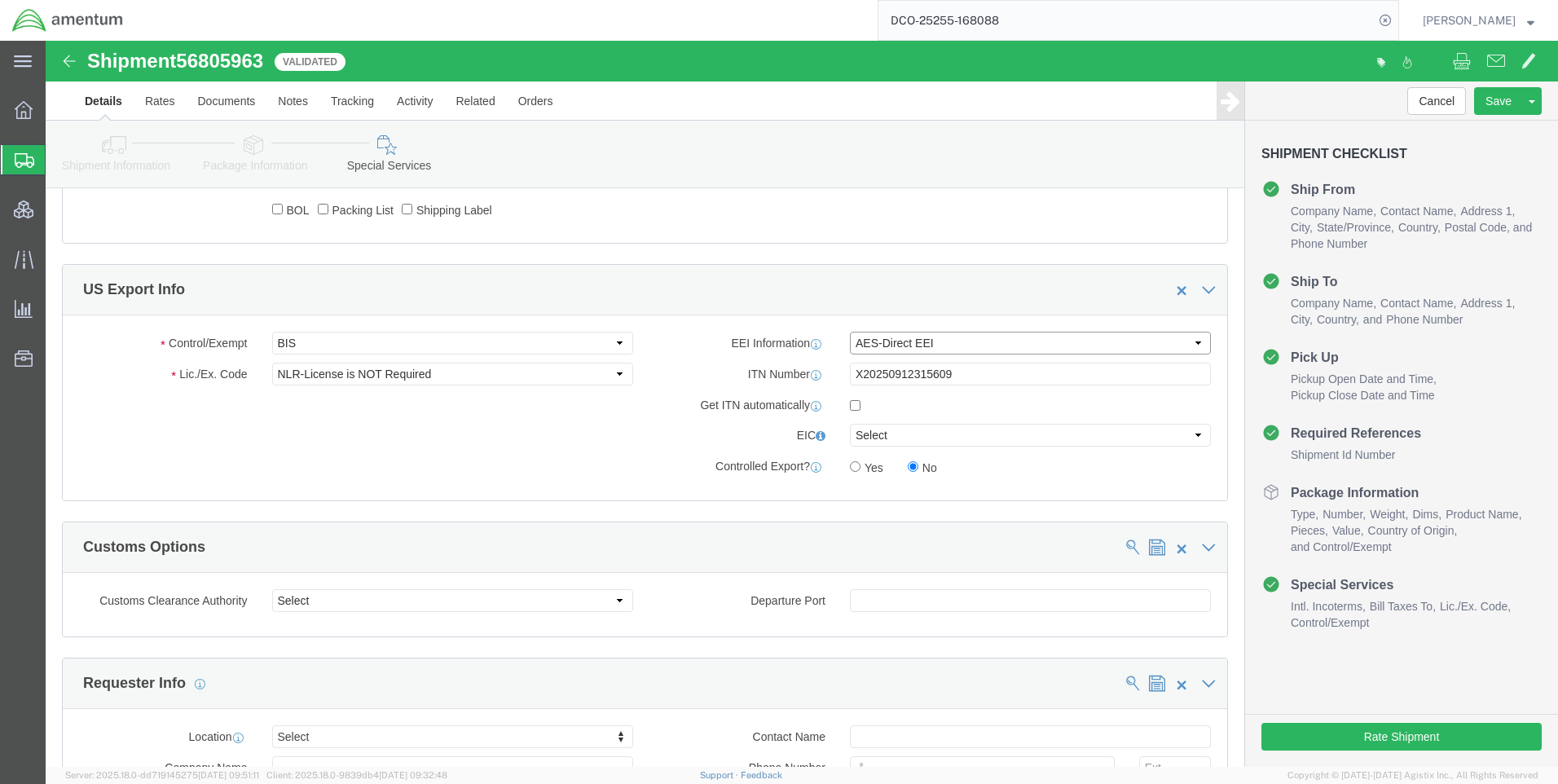
click select "Select AES-Direct EEI Carrier File EEI EEI Exempt"
click div "Rate Shipment"
click button "Rate Shipment"
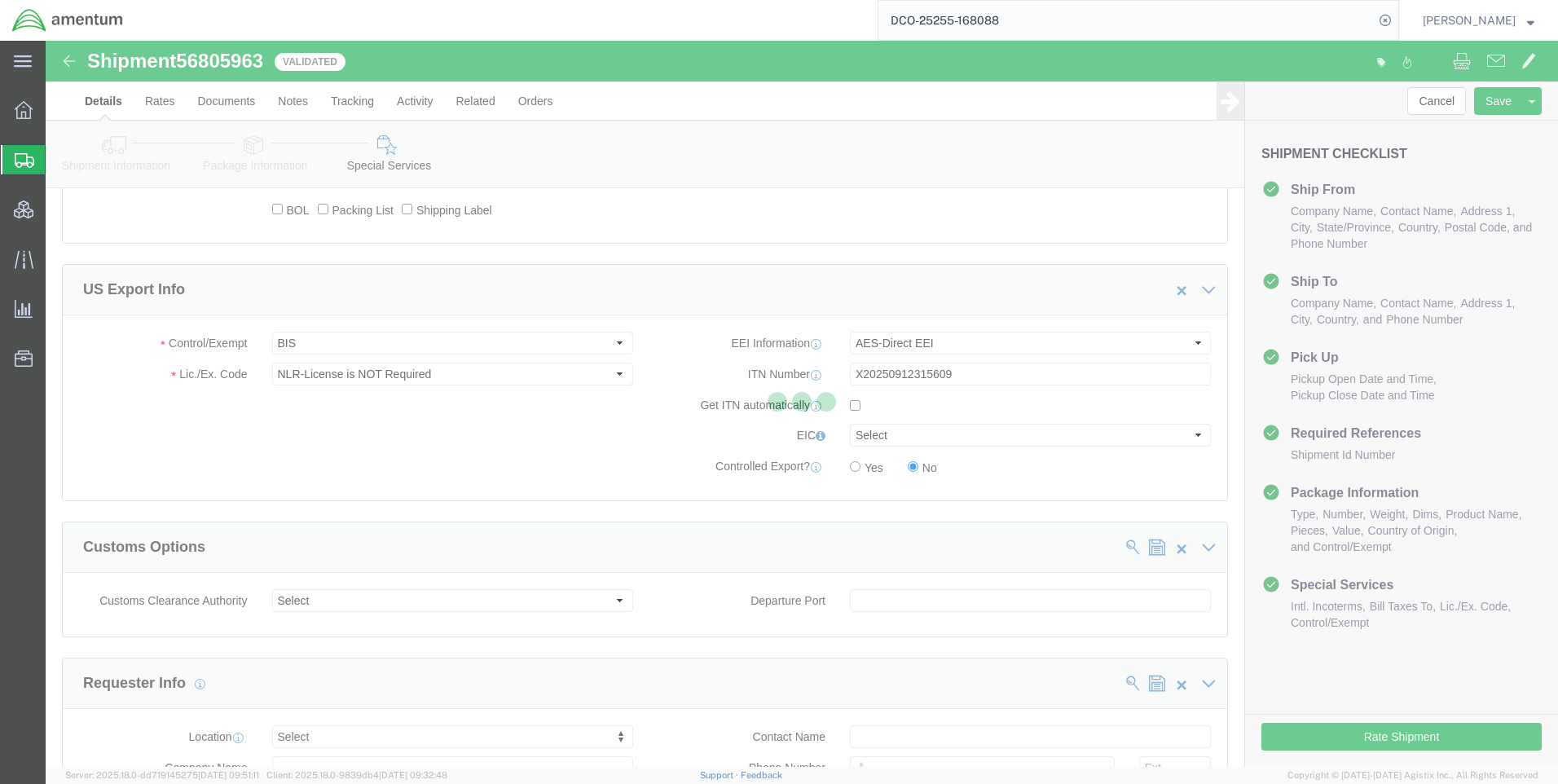
scroll to position [0, 0]
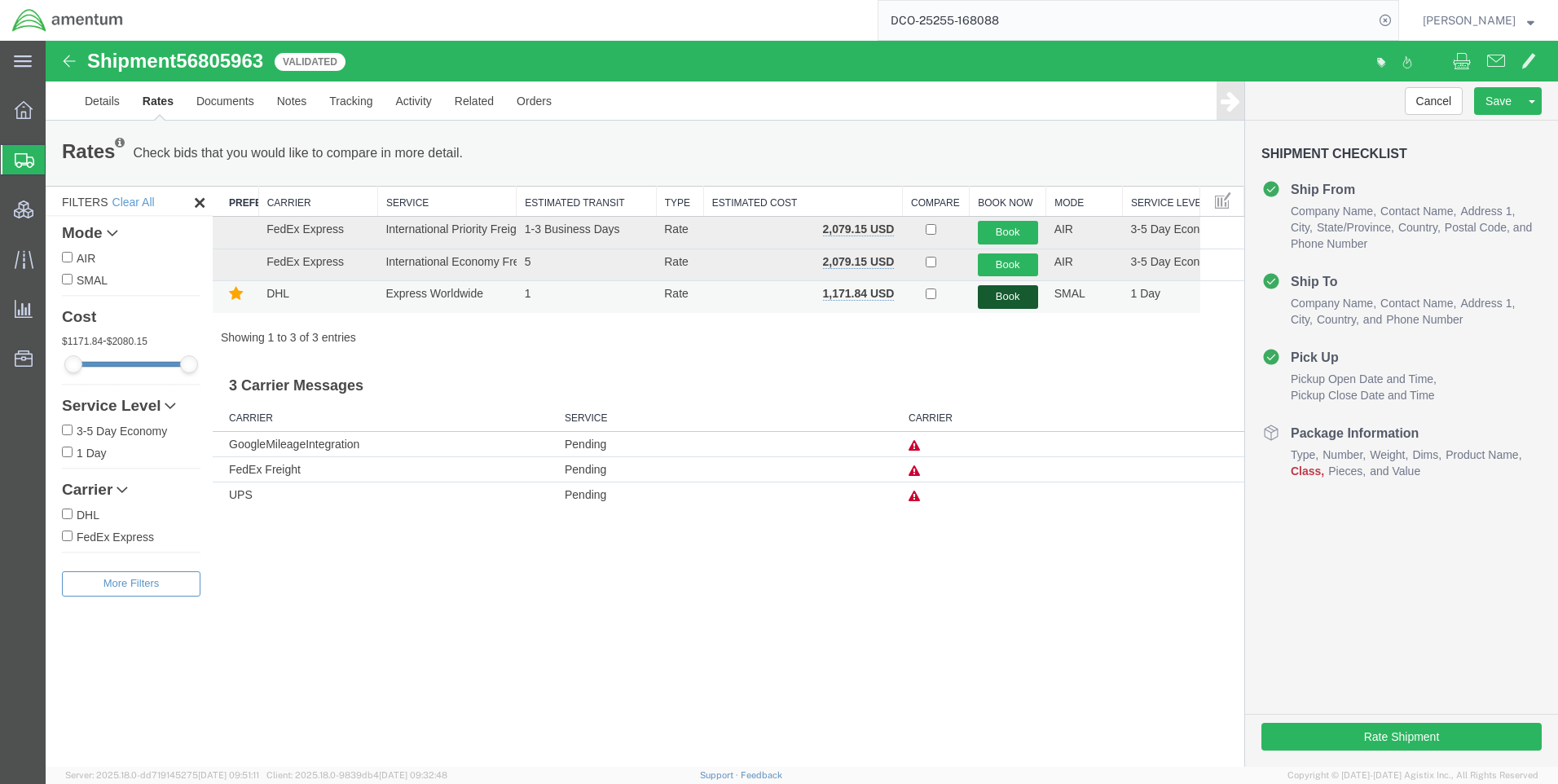
click at [1002, 289] on button "Book" at bounding box center [1008, 297] width 60 height 23
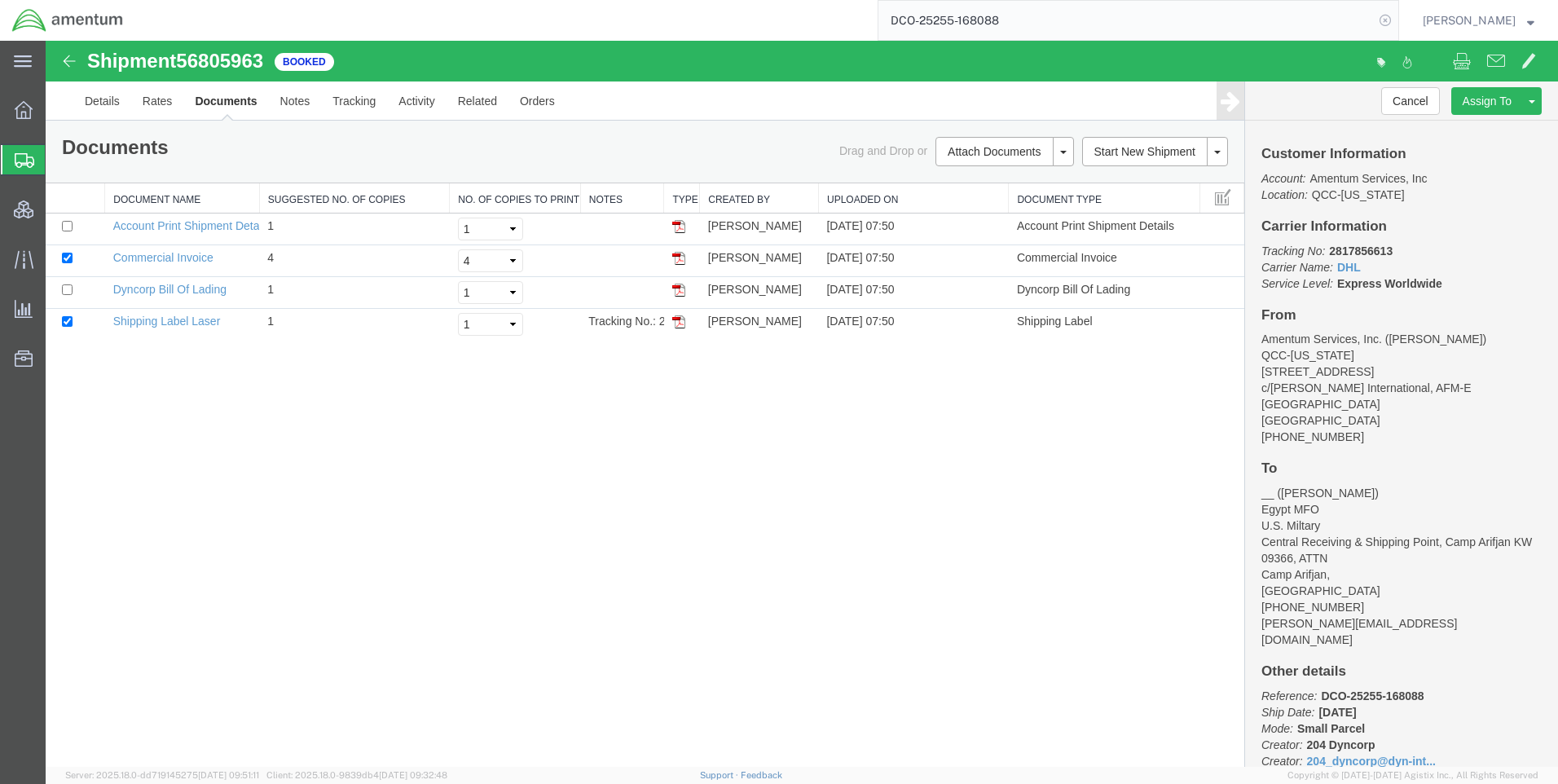
click at [1397, 18] on icon at bounding box center [1385, 19] width 22 height 22
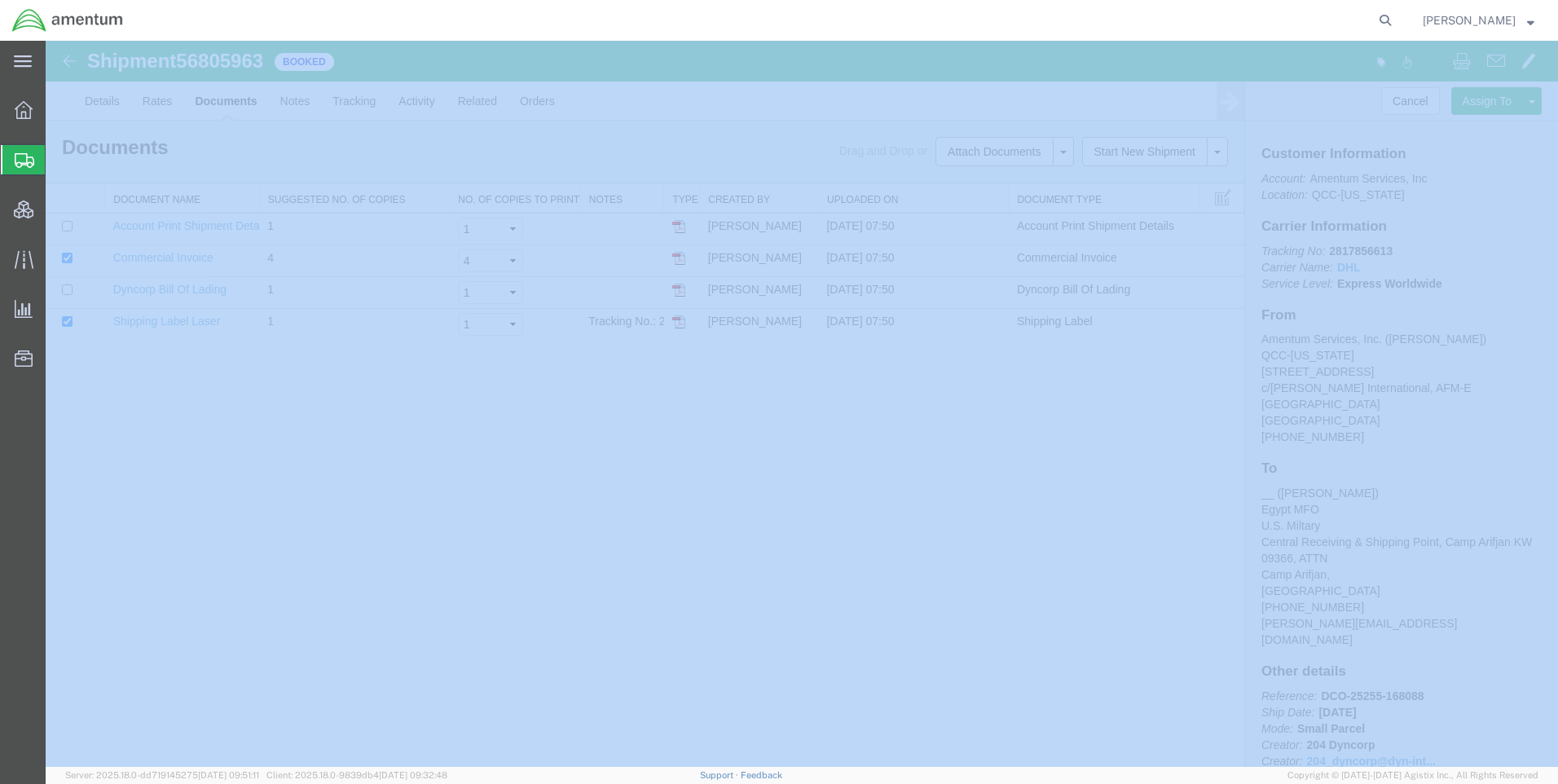
click at [1397, 18] on icon at bounding box center [1385, 19] width 22 height 22
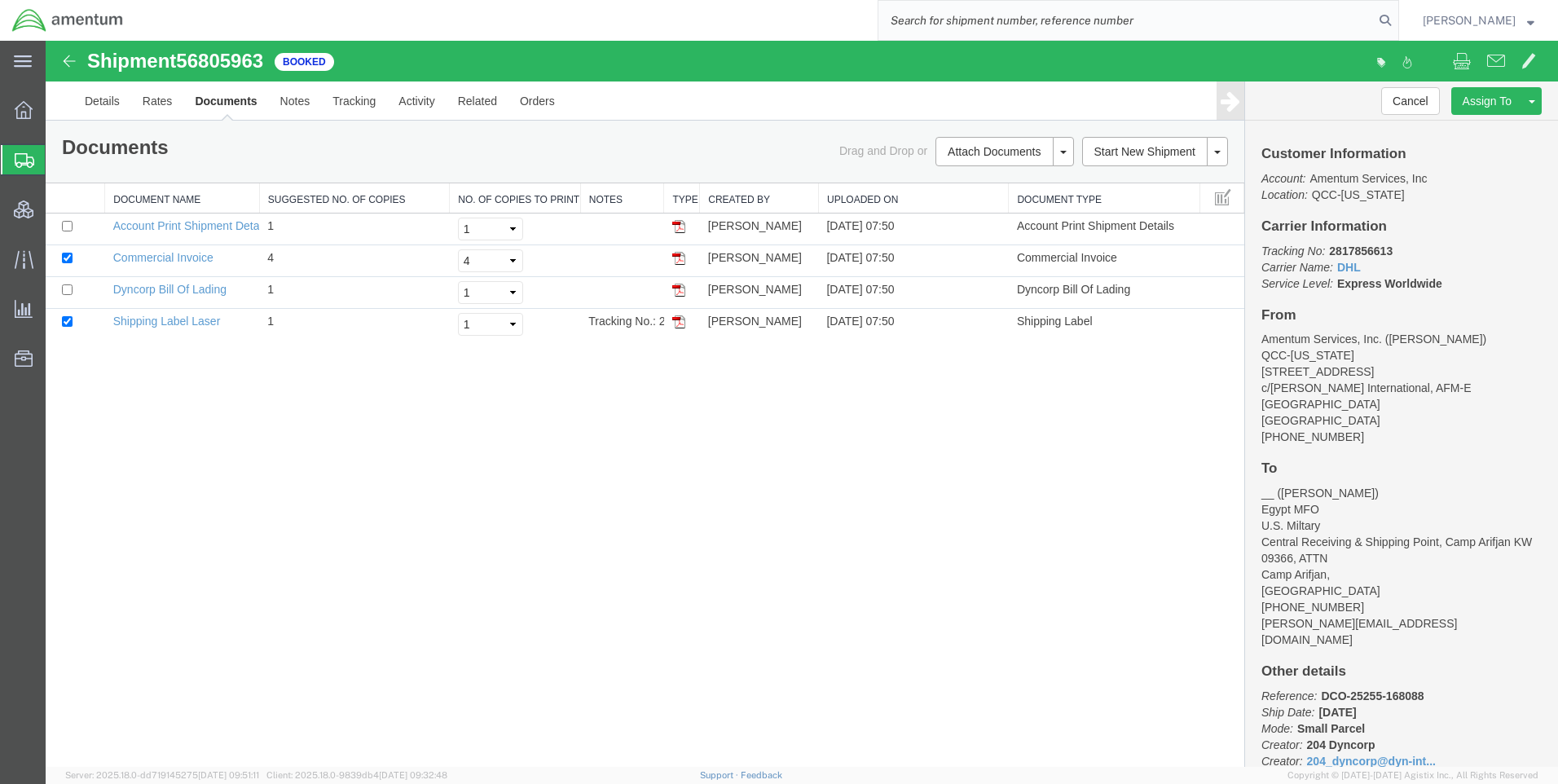
paste input "DCO-25256-168127"
type input "DCO-25256-168127"
click at [1397, 18] on icon at bounding box center [1385, 19] width 22 height 22
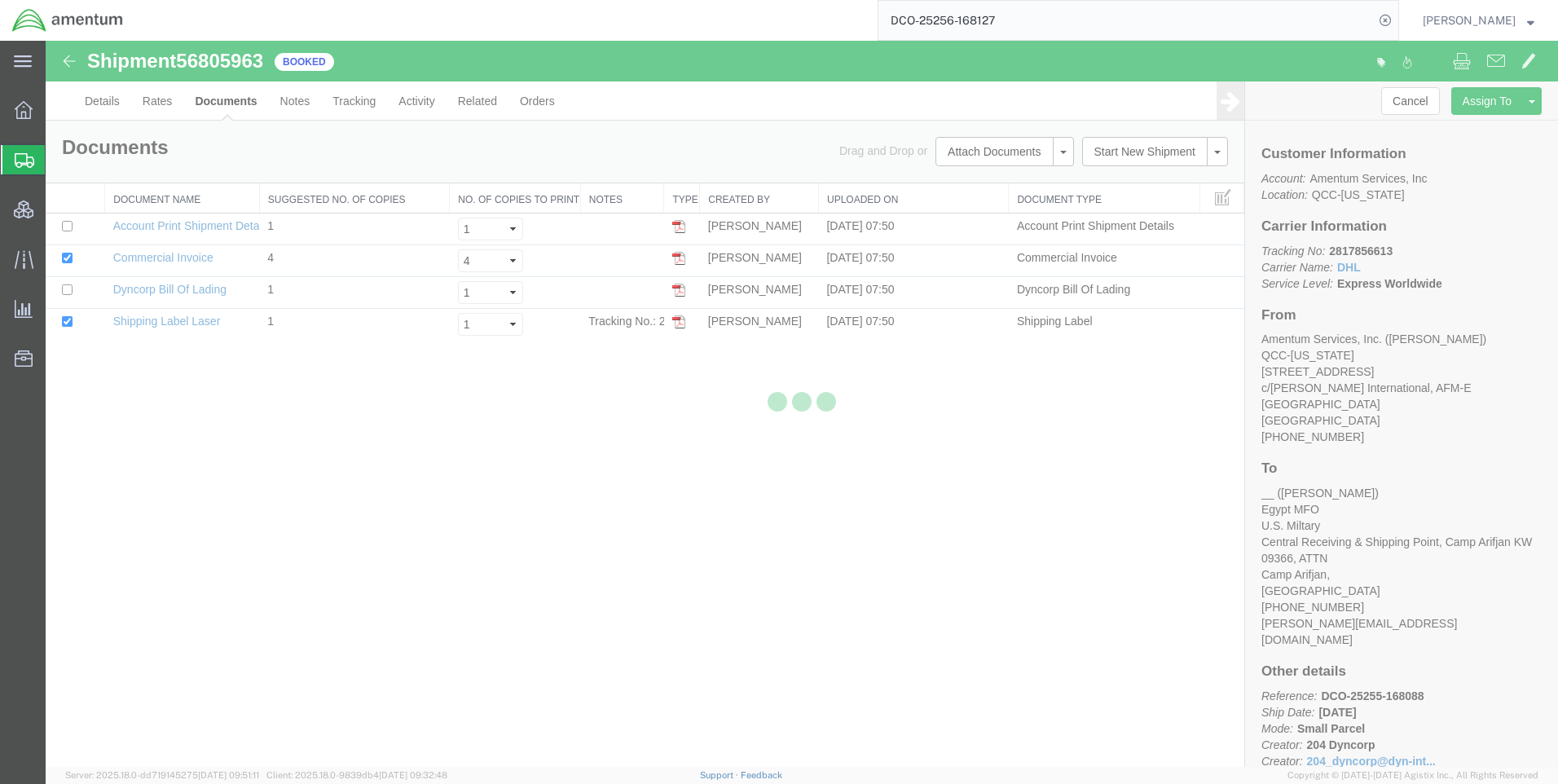
select select "42668"
select select "59336"
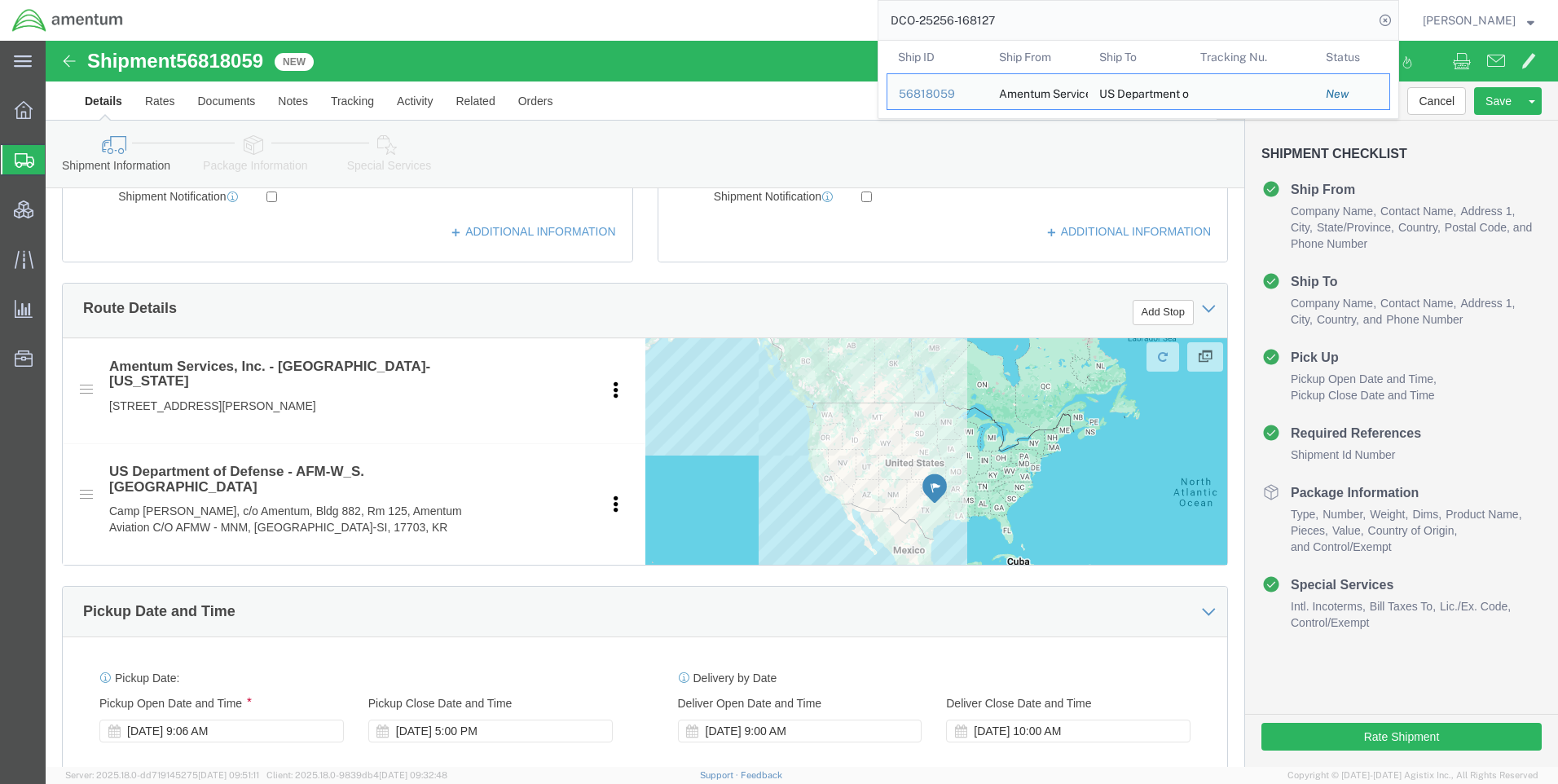
scroll to position [652, 0]
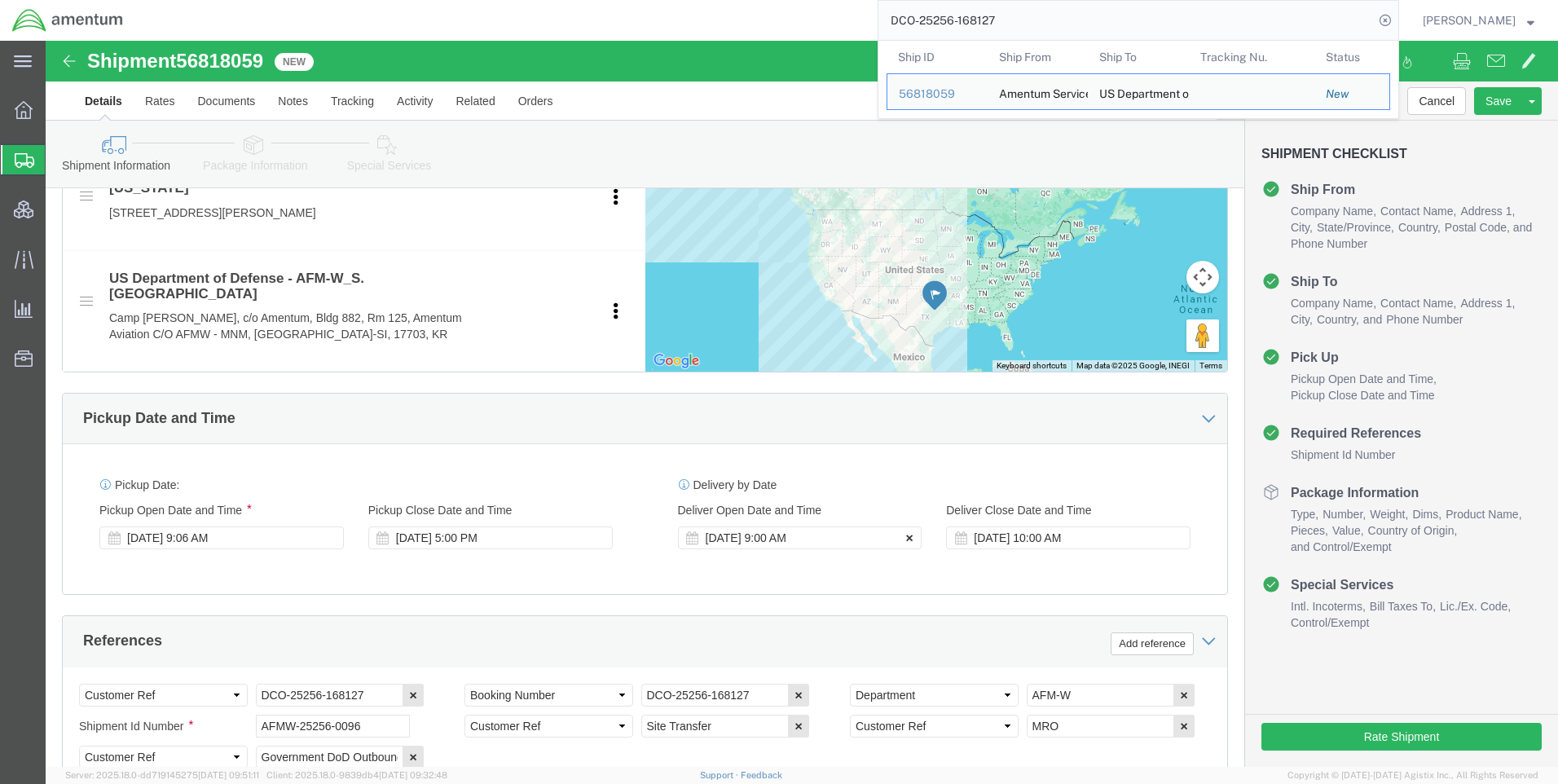
click icon
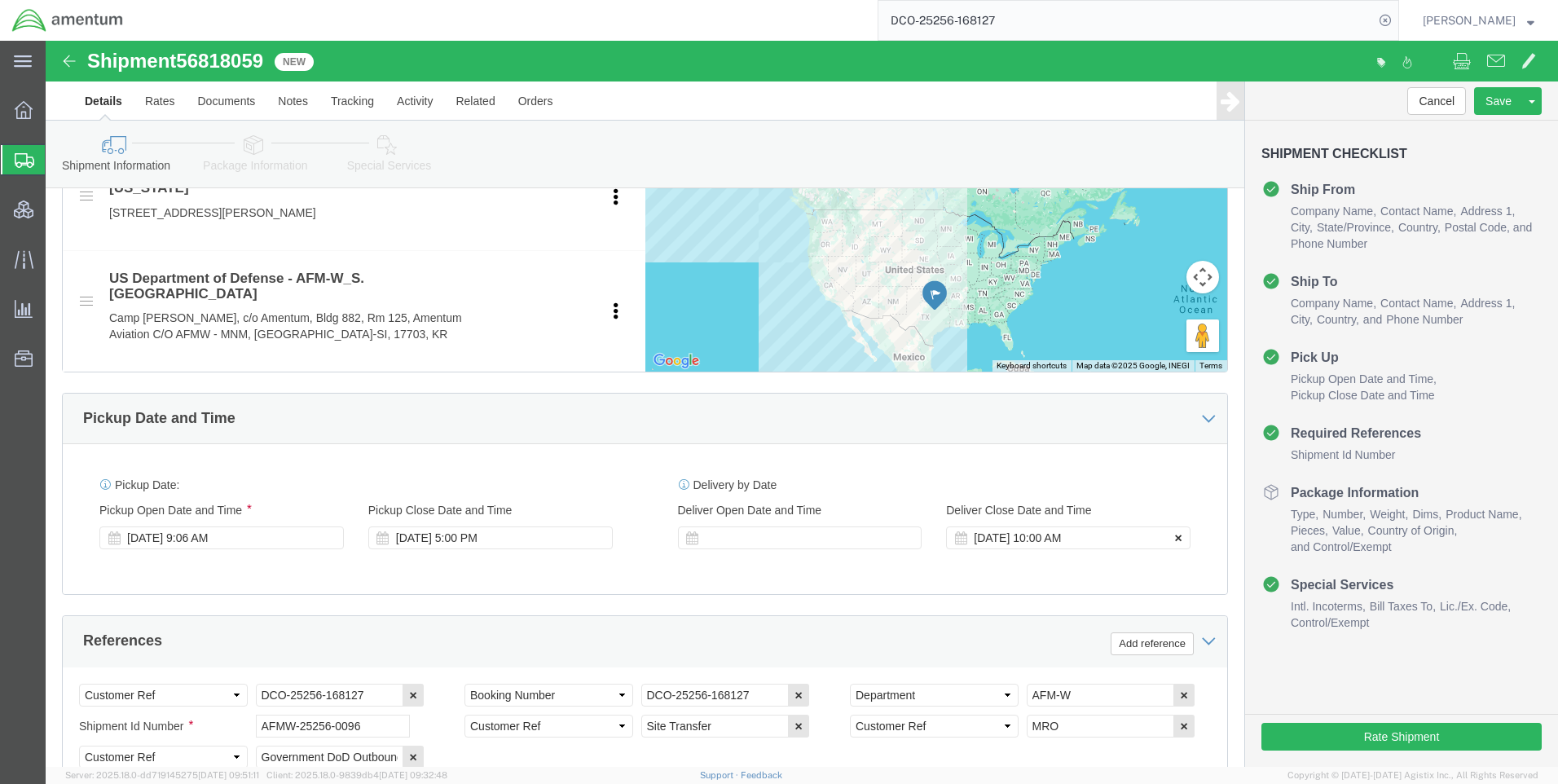
click icon
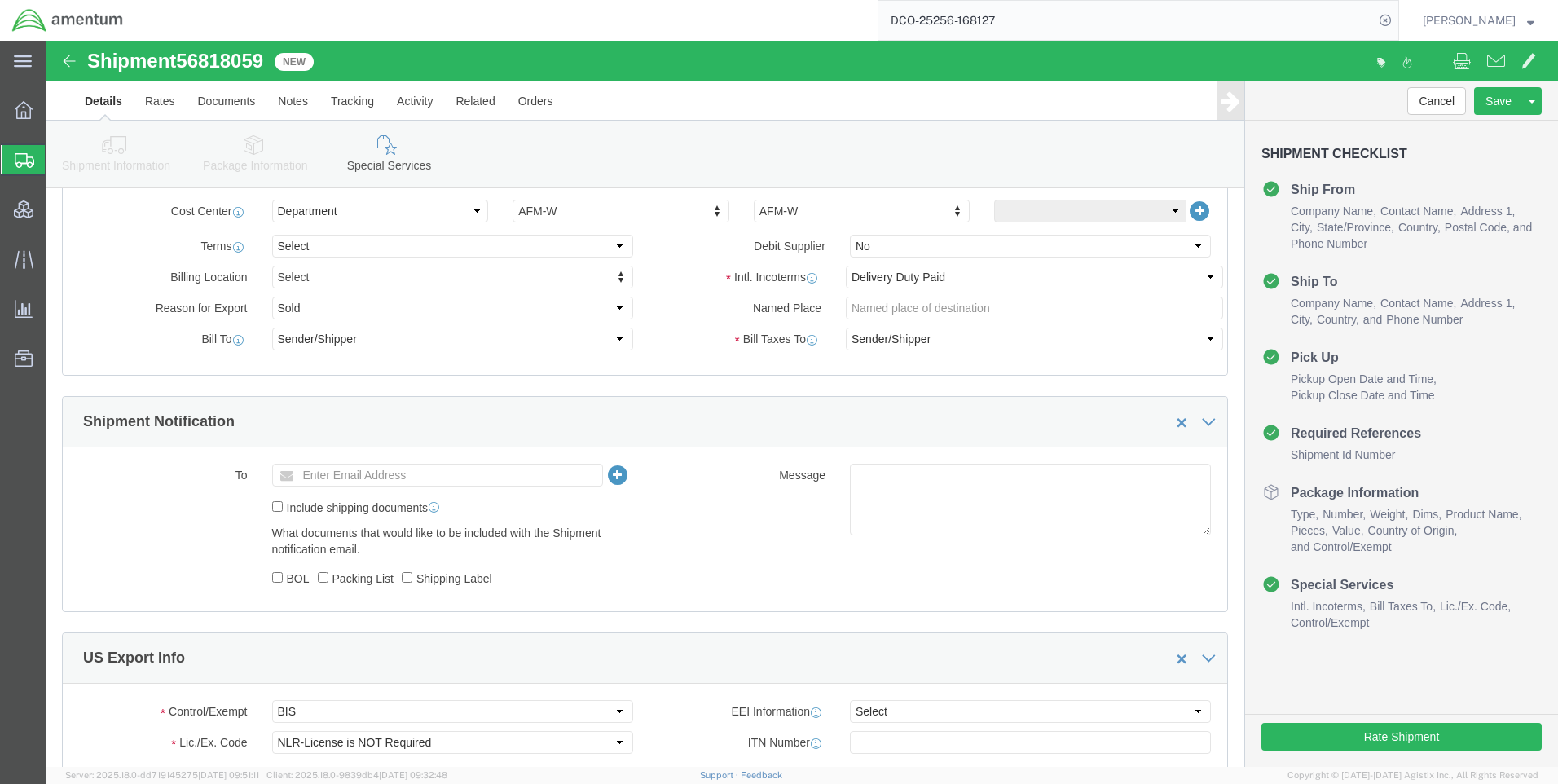
scroll to position [1059, 0]
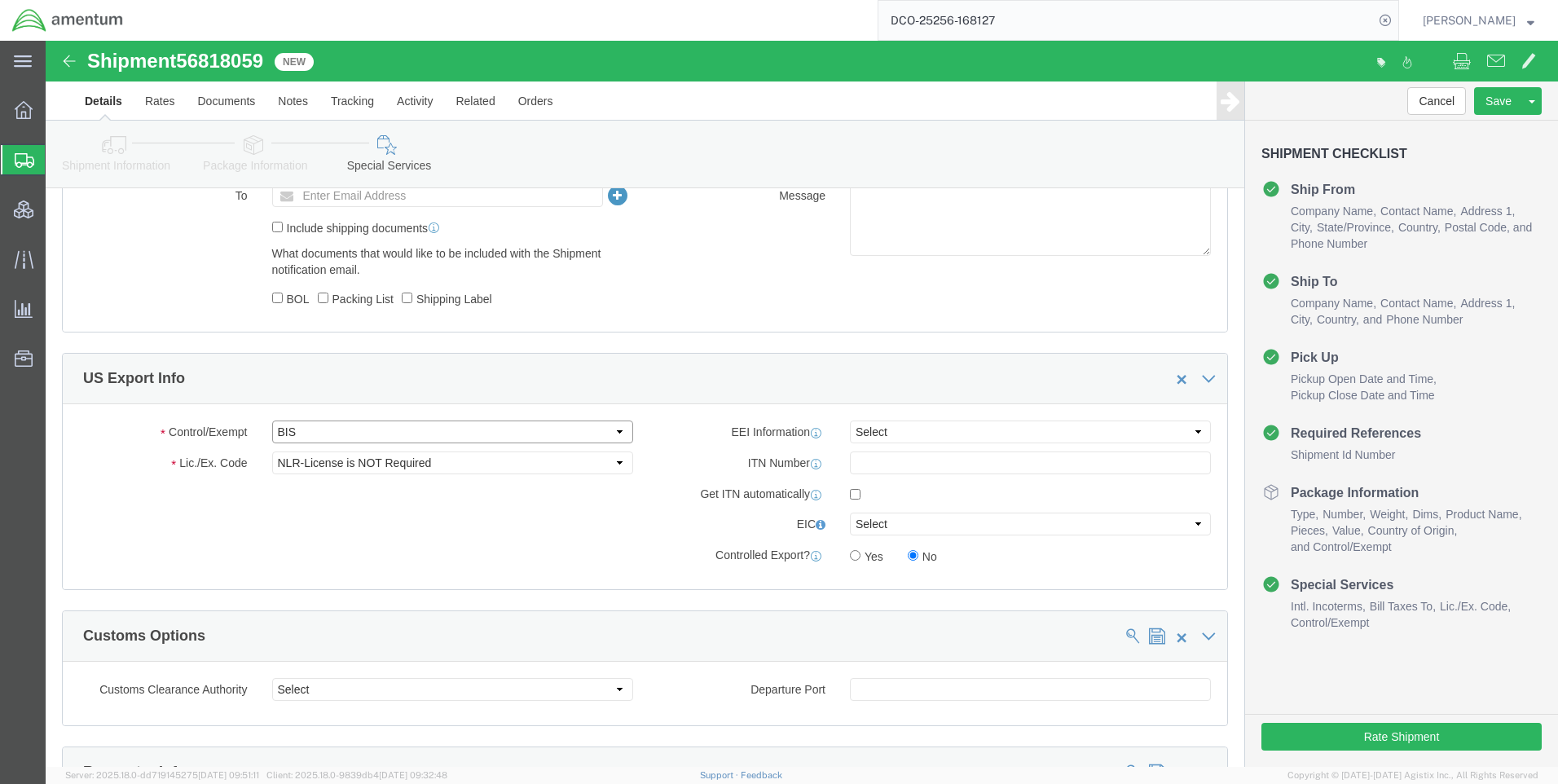
click select "Select ATF BIS DEA EPA FDA FTR ITAR OFAC Other (OPA)"
select select "FTR"
click select "Select ATF BIS DEA EPA FDA FTR ITAR OFAC Other (OPA)"
click select "Select 30.2(d)(2) 30.36 30.37(a) 30.37(f) 30.37(g) 30.37(h) 30.37(i) 30.37(j) 3…"
select select "30.37(a)"
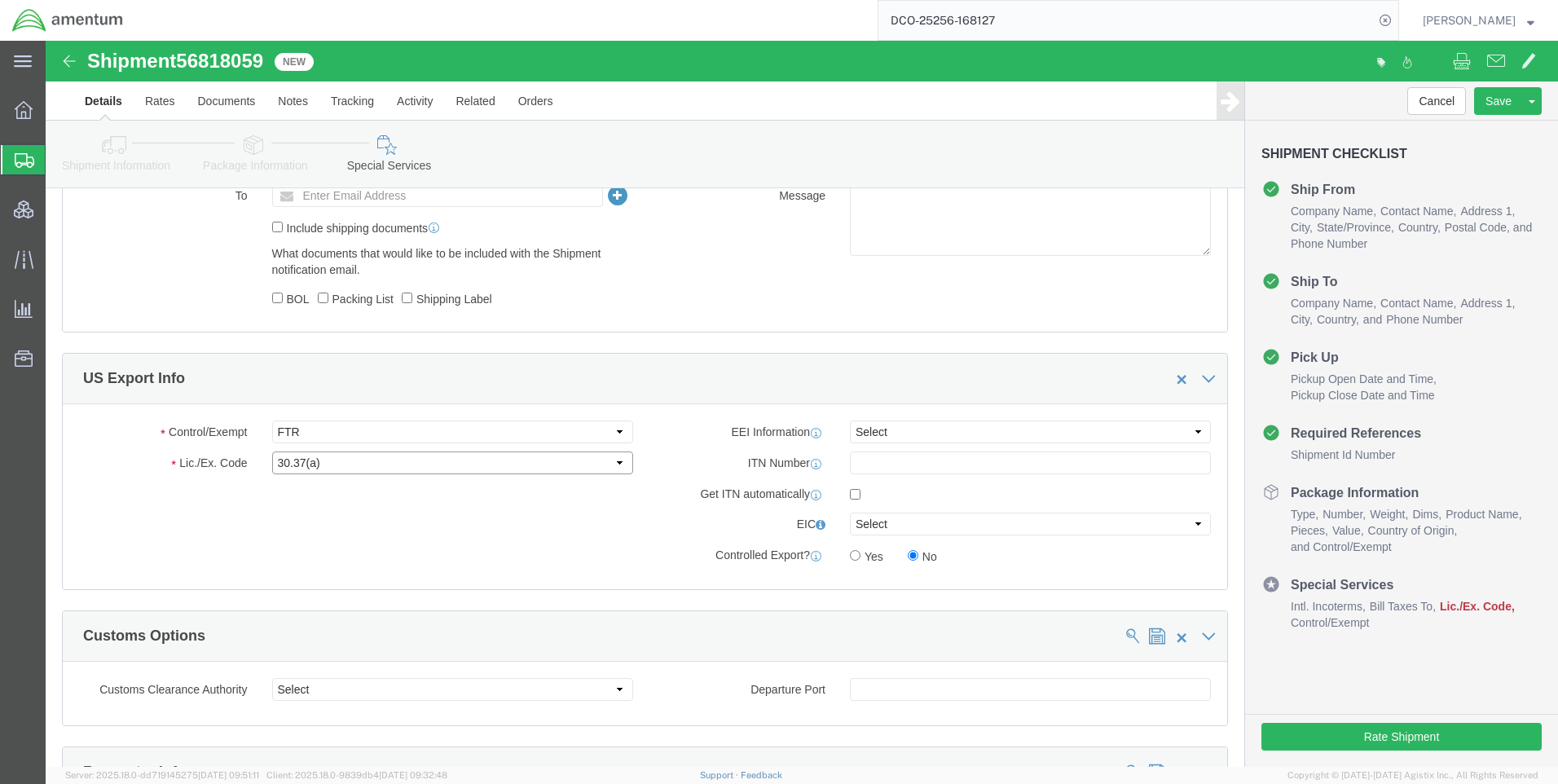
click select "Select 30.2(d)(2) 30.36 30.37(a) 30.37(f) 30.37(g) 30.37(h) 30.37(i) 30.37(j) 3…"
click select "Select AES-Direct EEI Carrier File EEI EEI Exempt"
select select "EXEM"
click select "Select AES-Direct EEI Carrier File EEI EEI Exempt"
click div "Rate Shipment"
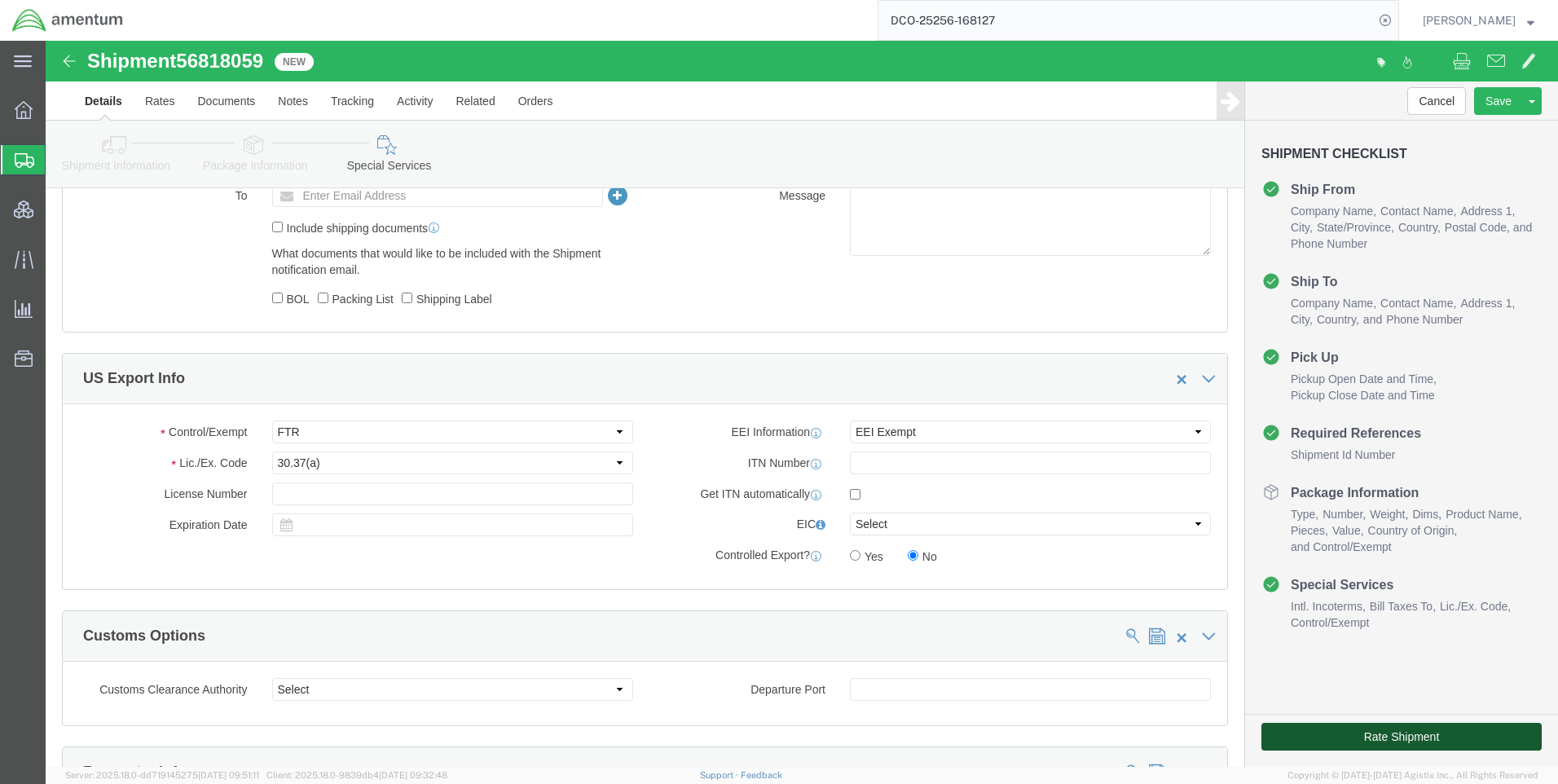
click button "Rate Shipment"
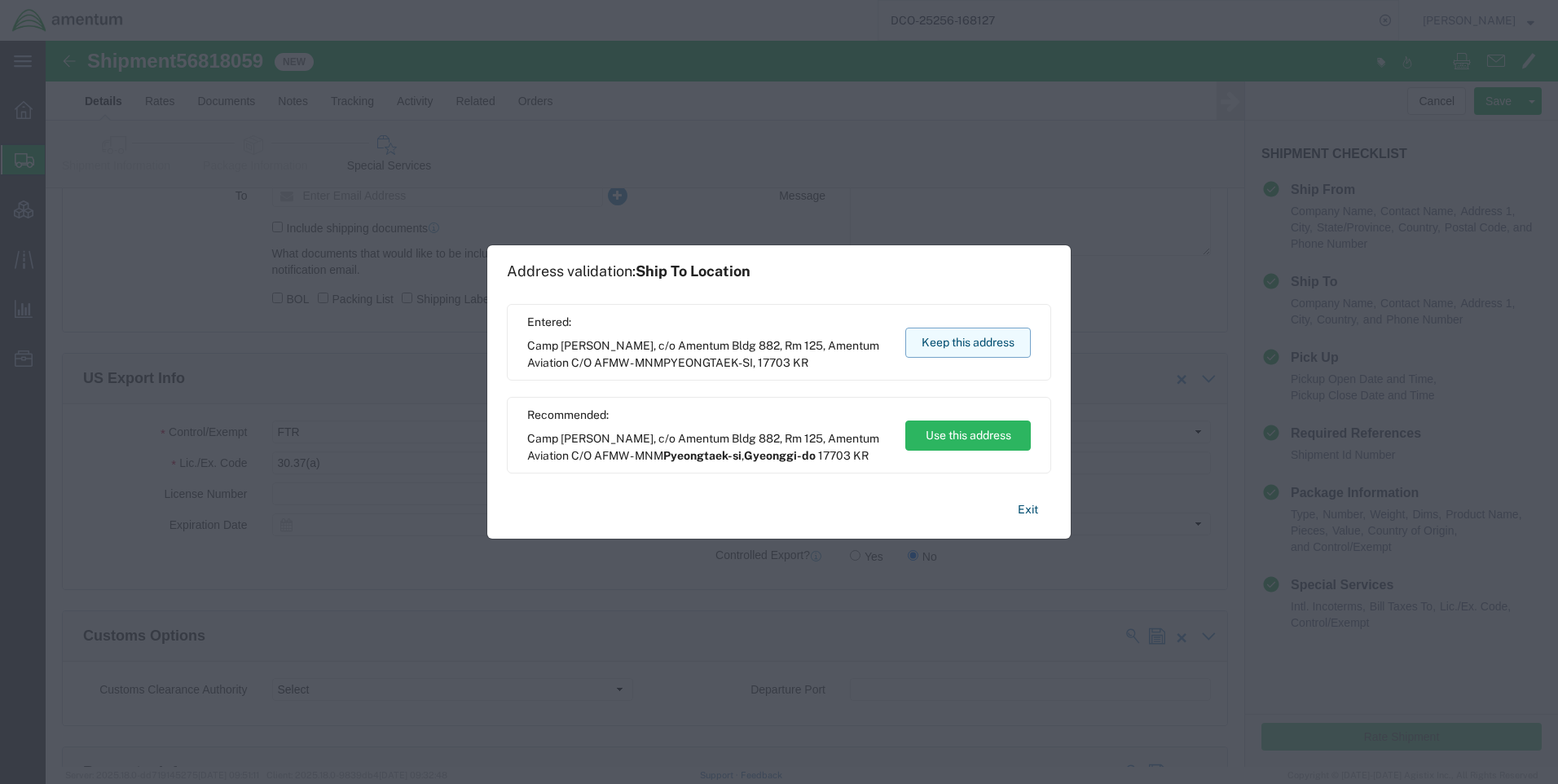
click at [924, 328] on button "Keep this address" at bounding box center [968, 342] width 126 height 30
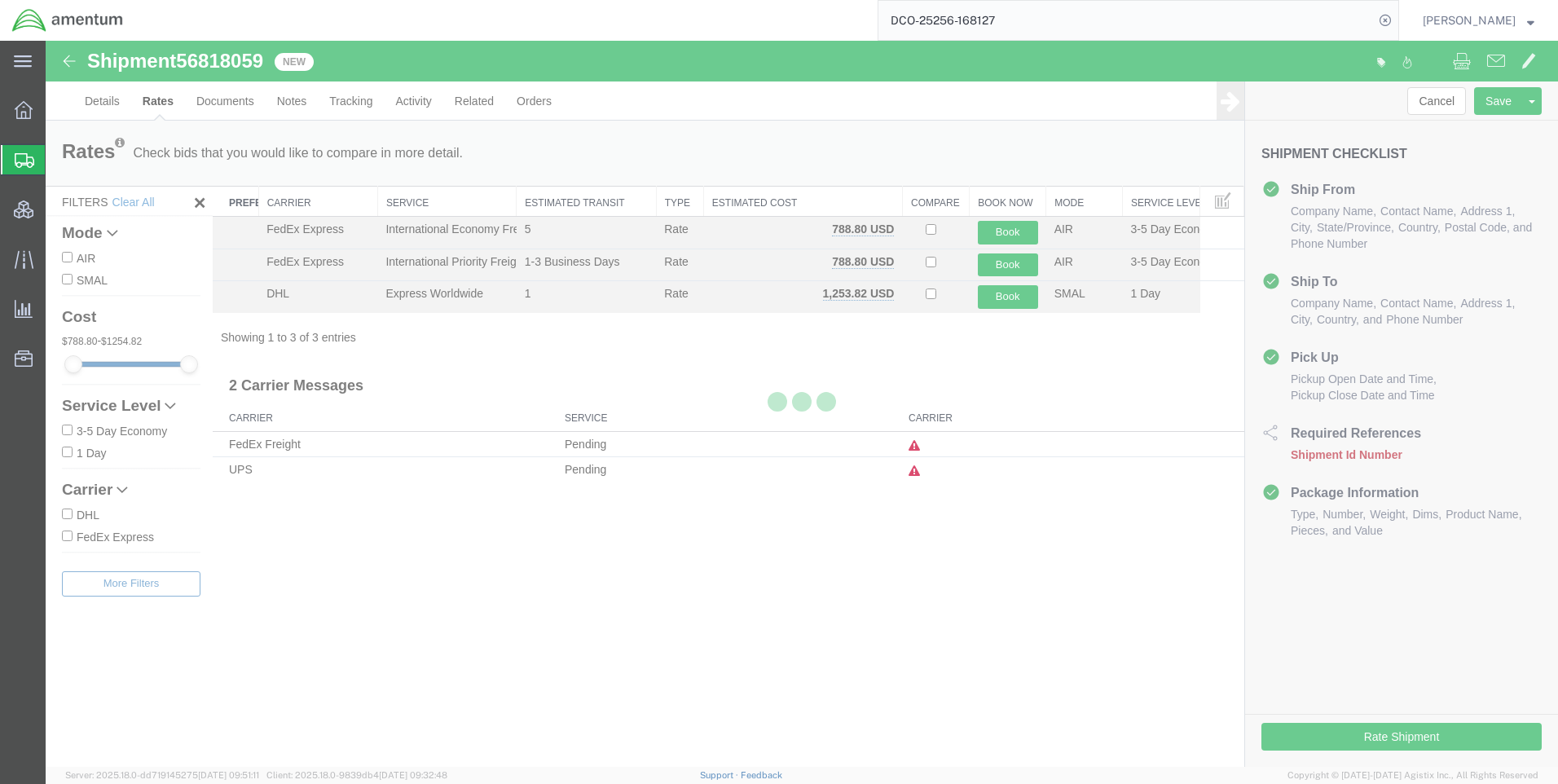
scroll to position [0, 0]
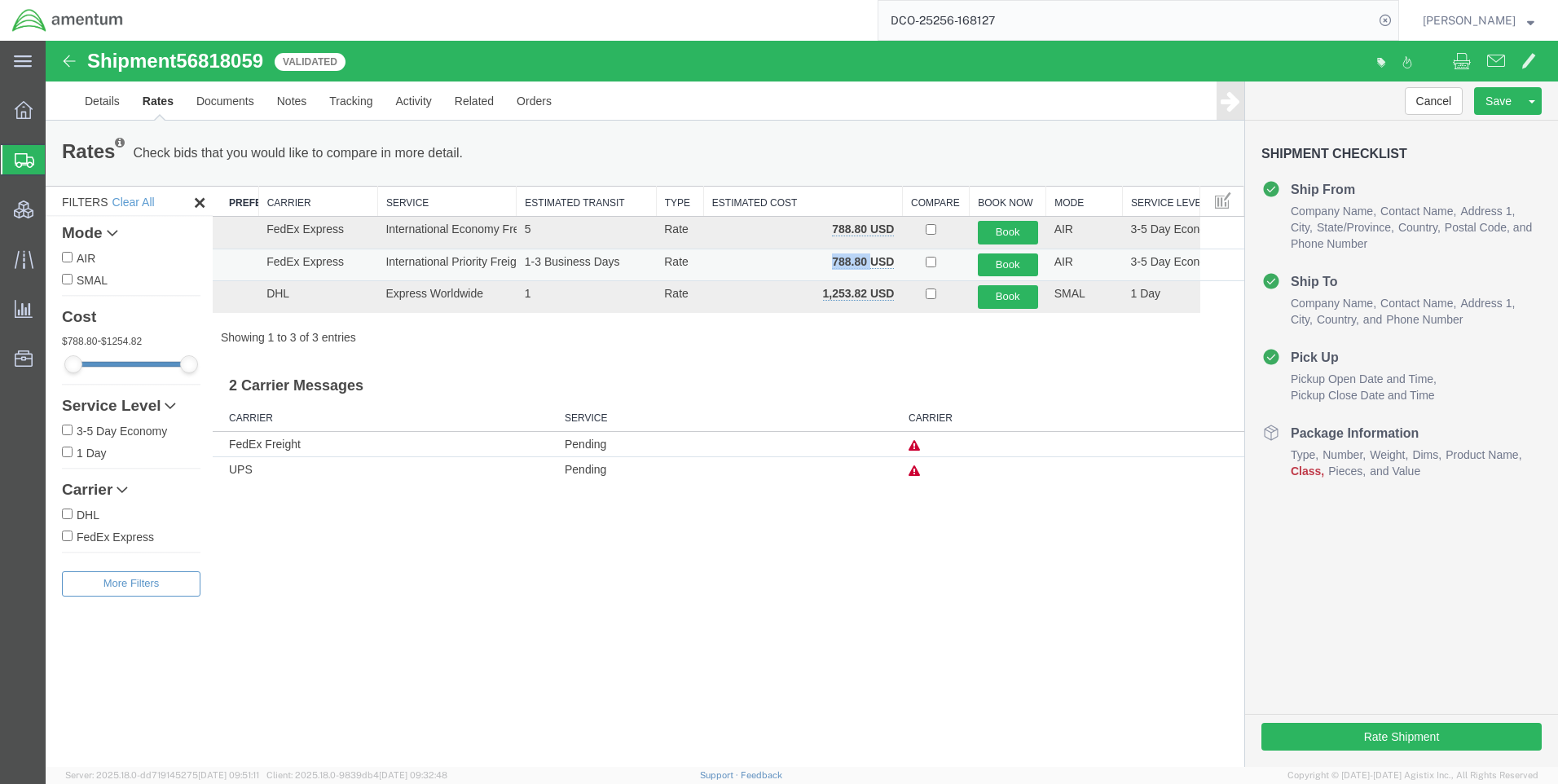
drag, startPoint x: 870, startPoint y: 257, endPoint x: 826, endPoint y: 258, distance: 44.0
click at [826, 258] on td "788.80 USD" at bounding box center [803, 264] width 199 height 32
copy b "788.80"
